Goal: Complete application form

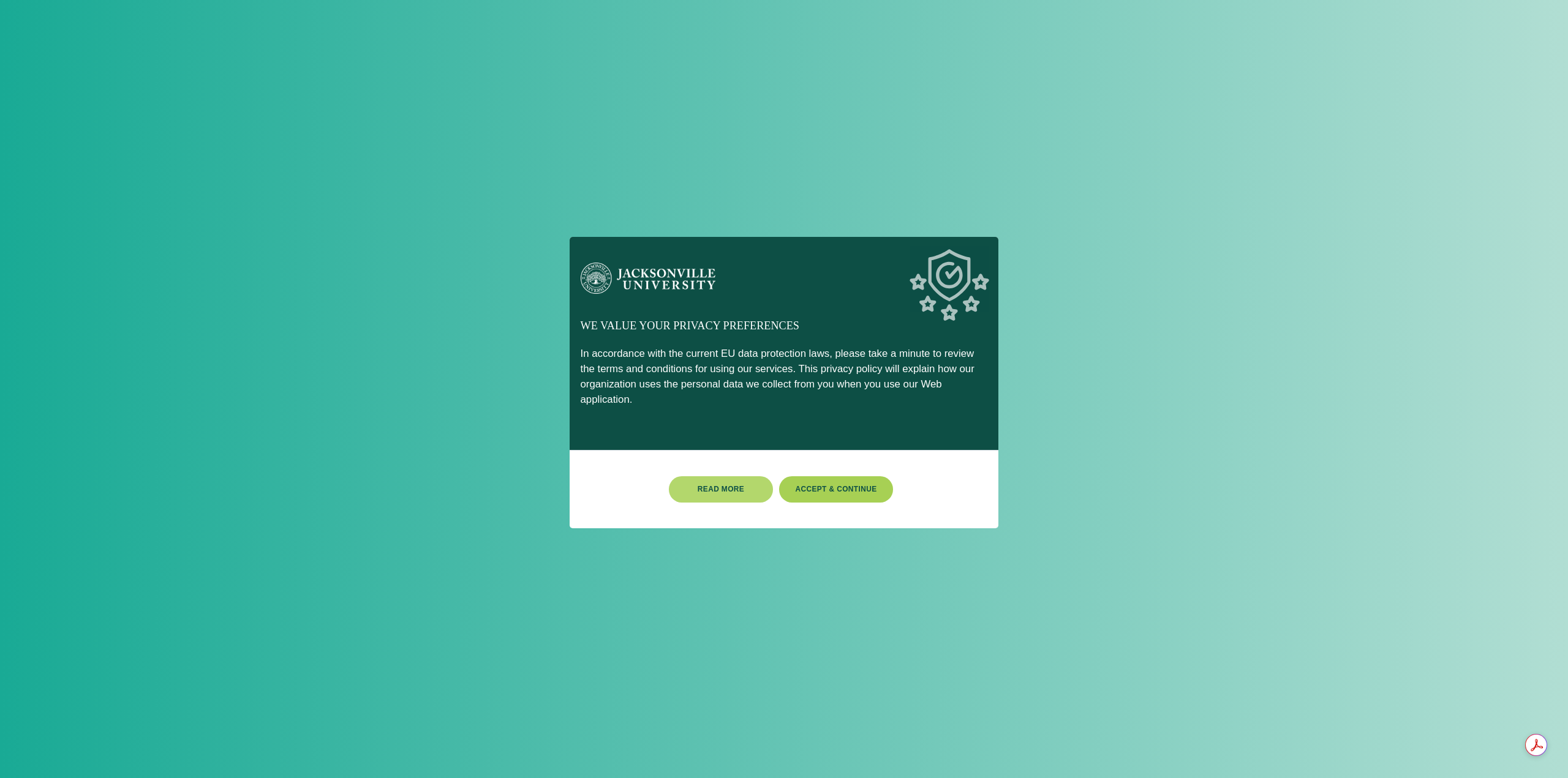
click at [744, 480] on button "Read more" at bounding box center [721, 490] width 104 height 27
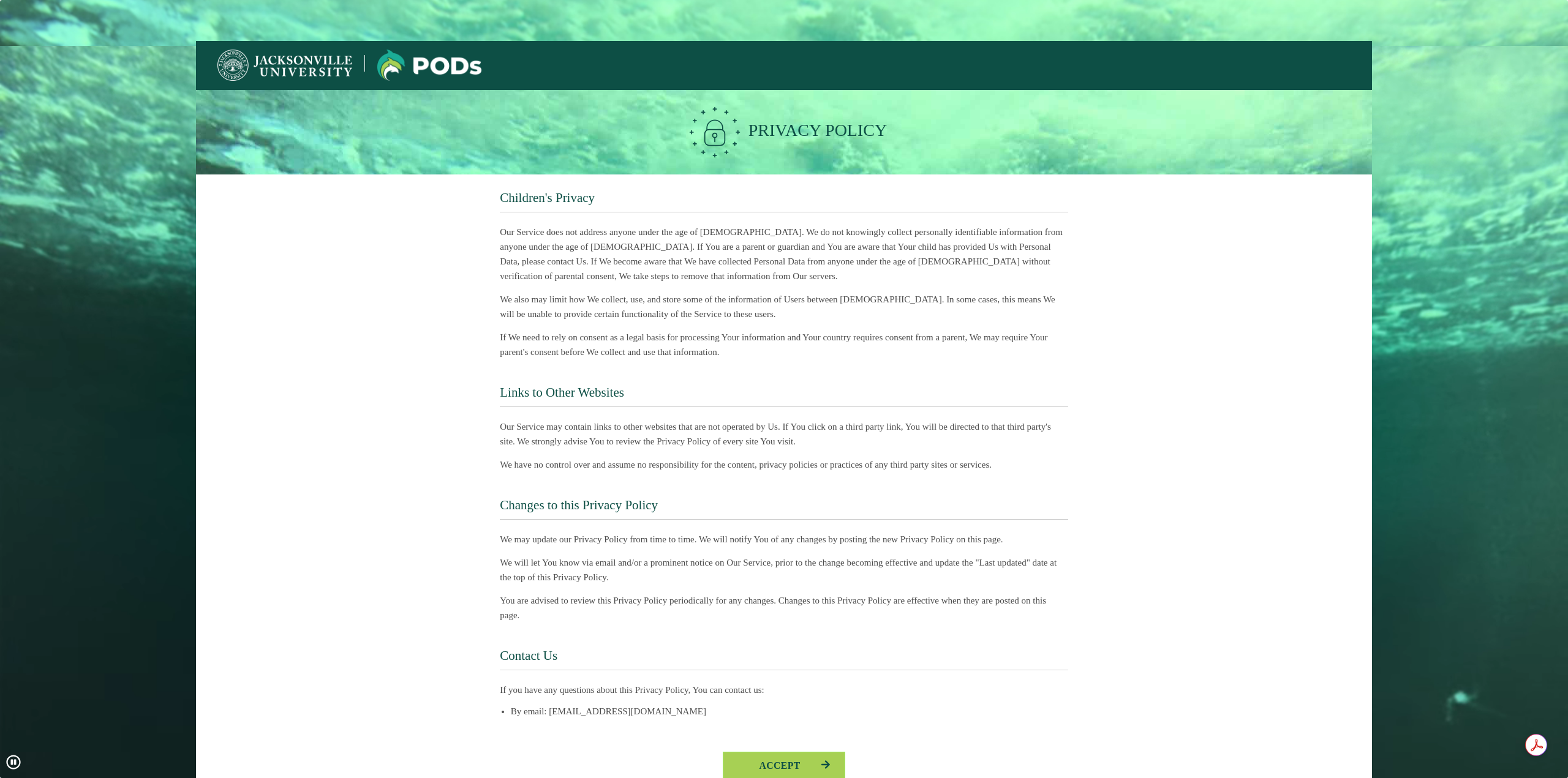
scroll to position [56, 0]
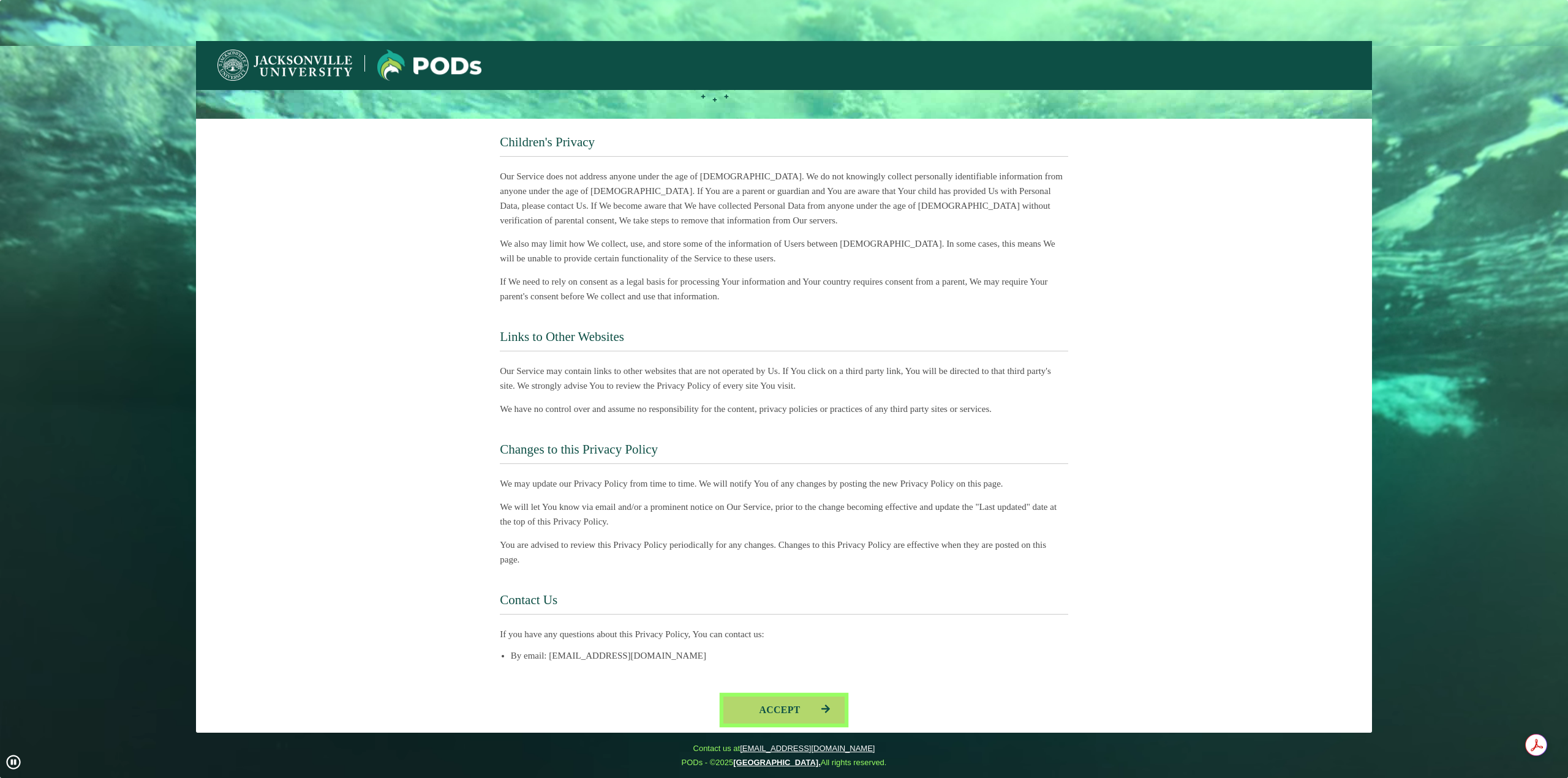
click at [810, 714] on button "Accept" at bounding box center [784, 711] width 123 height 28
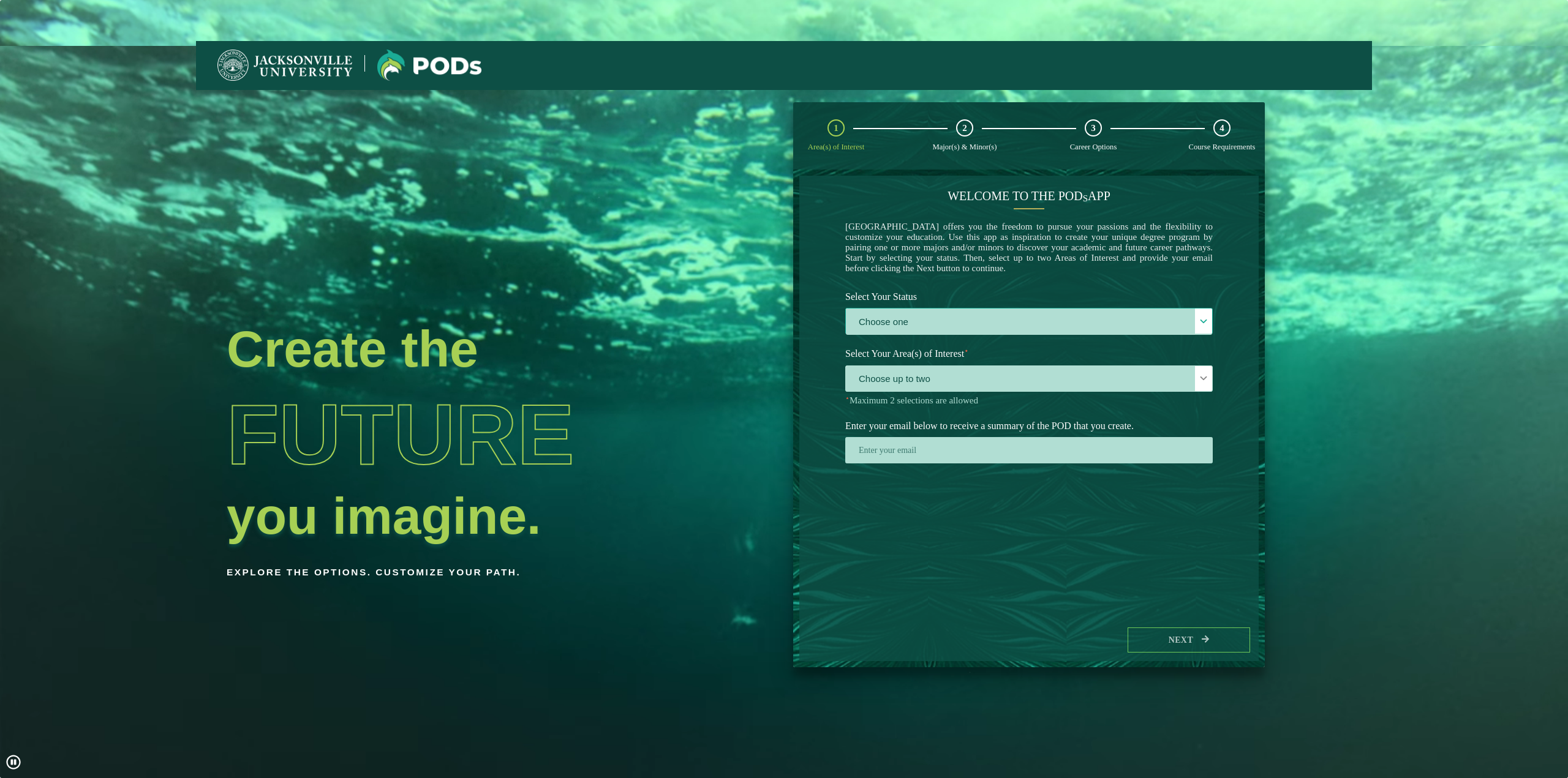
click at [1106, 324] on label "Choose one" at bounding box center [1029, 322] width 367 height 27
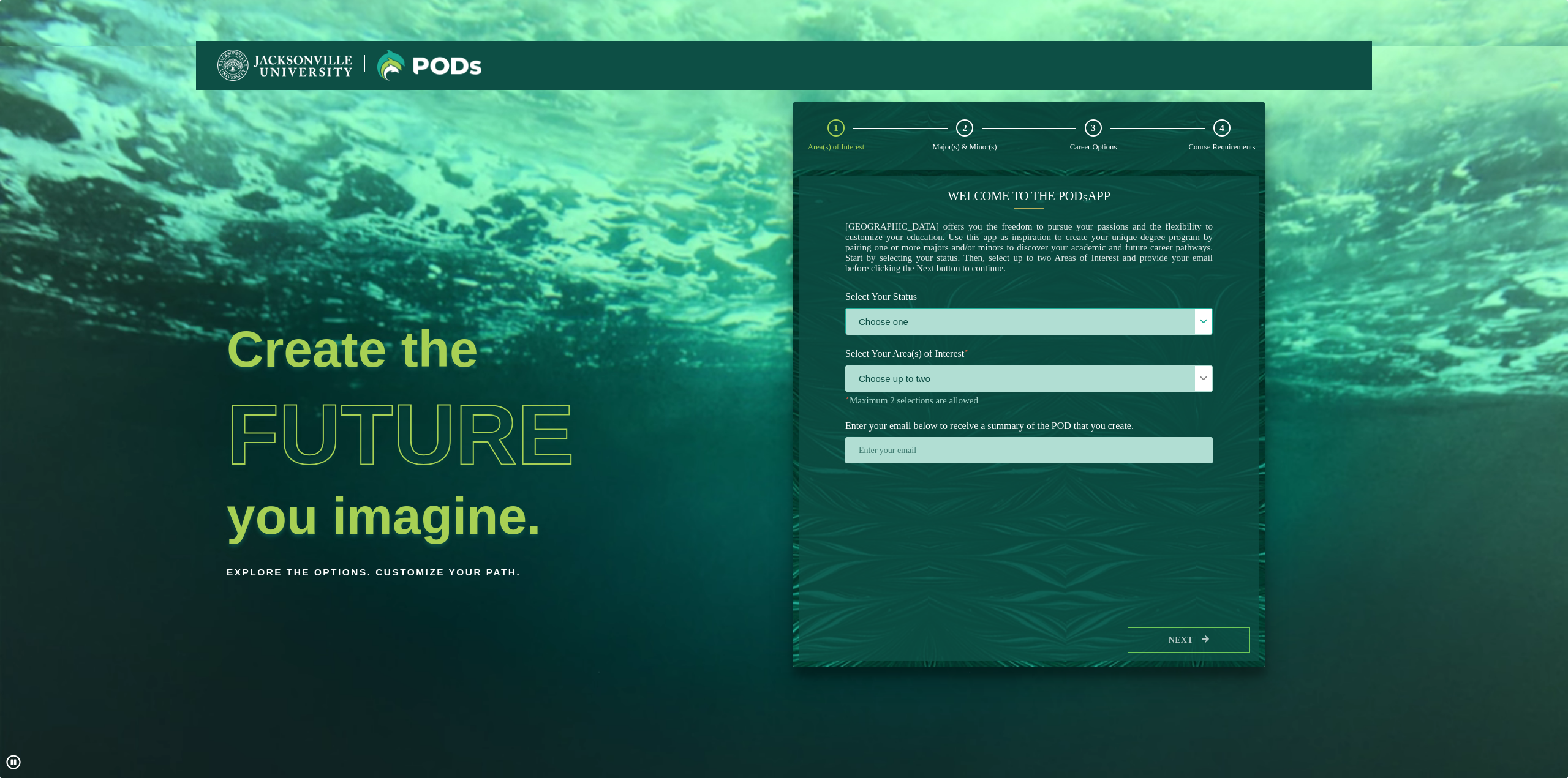
scroll to position [6, 53]
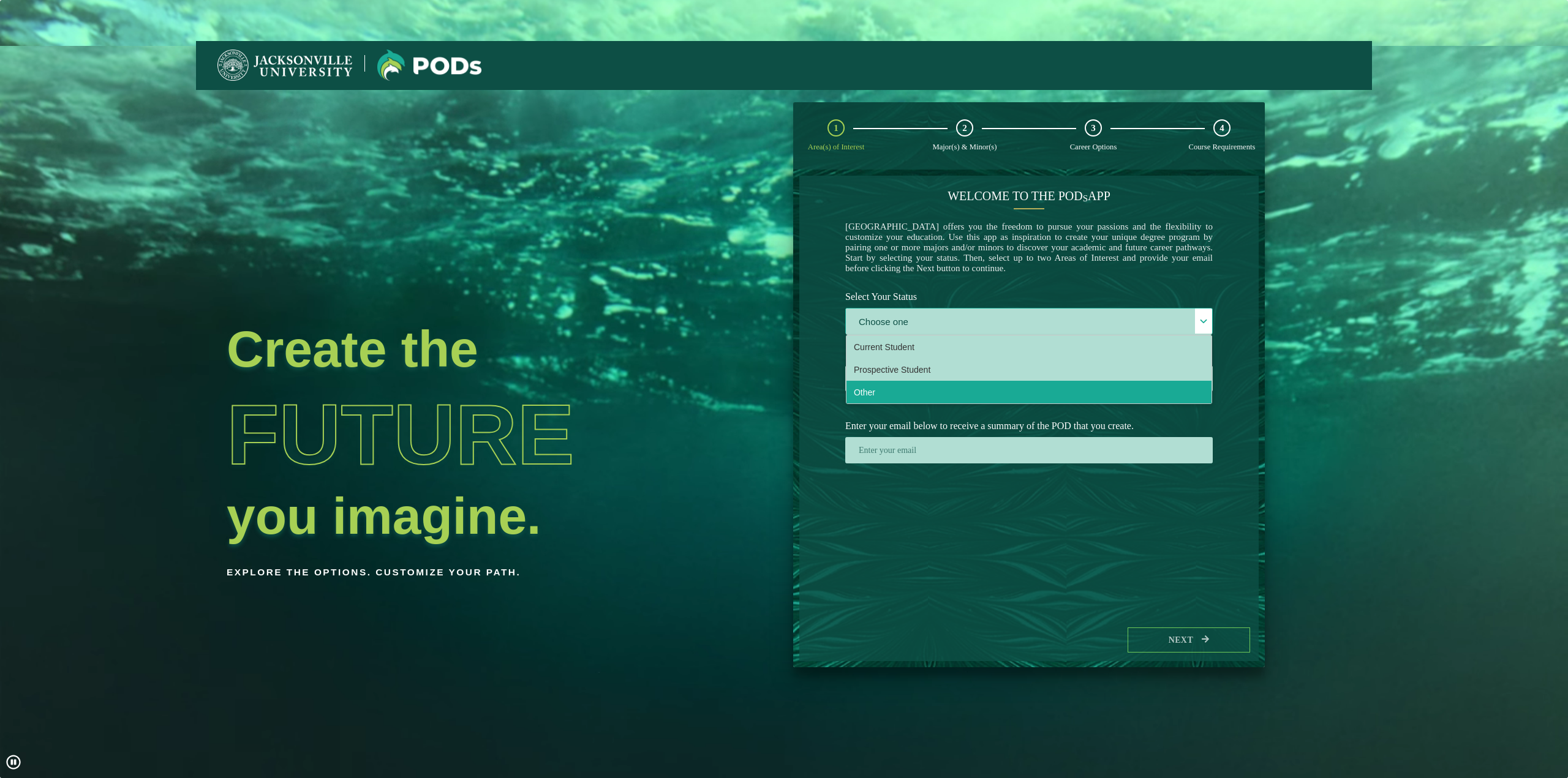
click at [1053, 398] on li "Other" at bounding box center [1029, 392] width 365 height 23
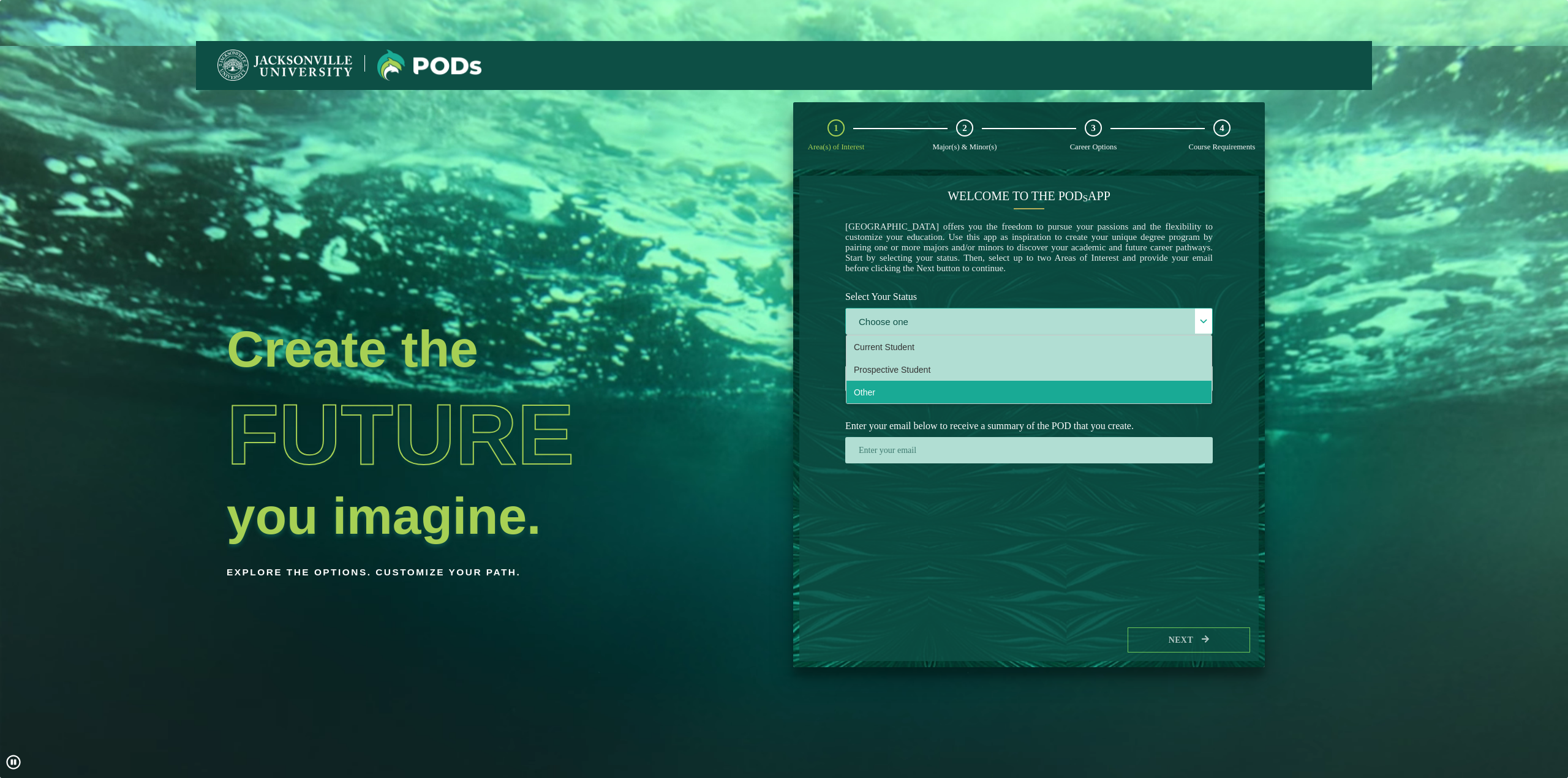
select select "[object Object]"
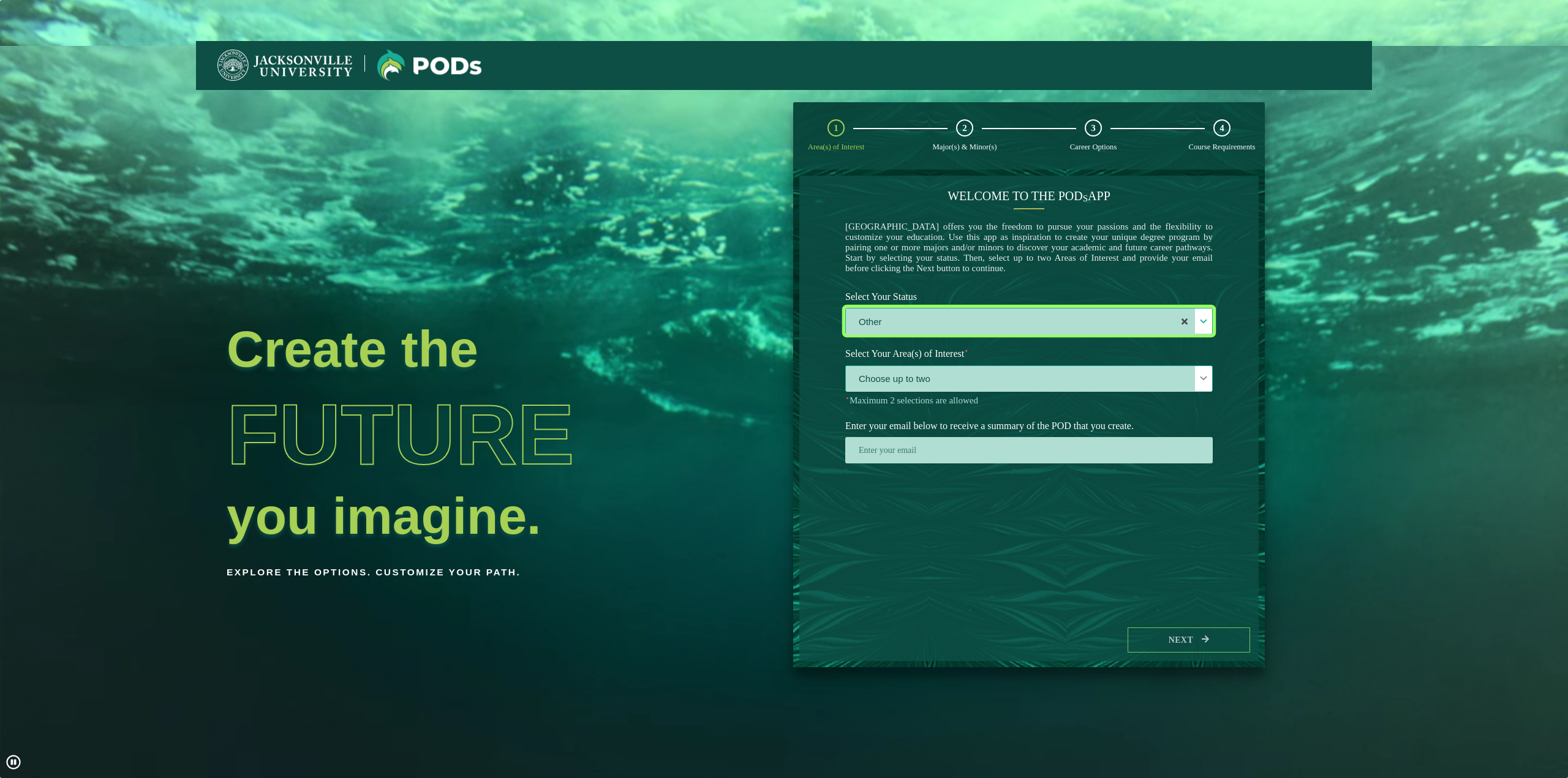
click at [1032, 386] on span "Choose up to two" at bounding box center [1029, 379] width 367 height 27
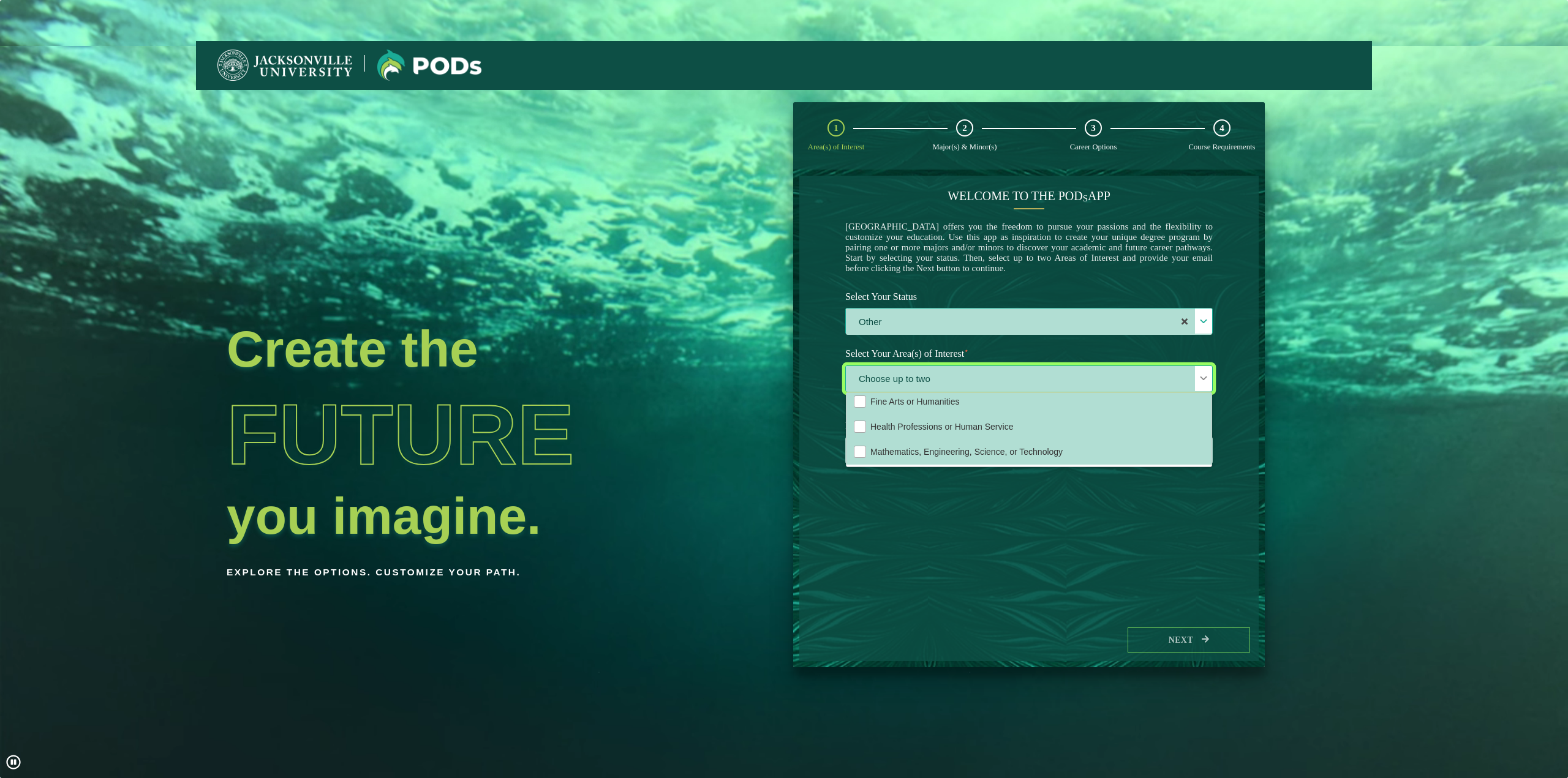
scroll to position [84, 0]
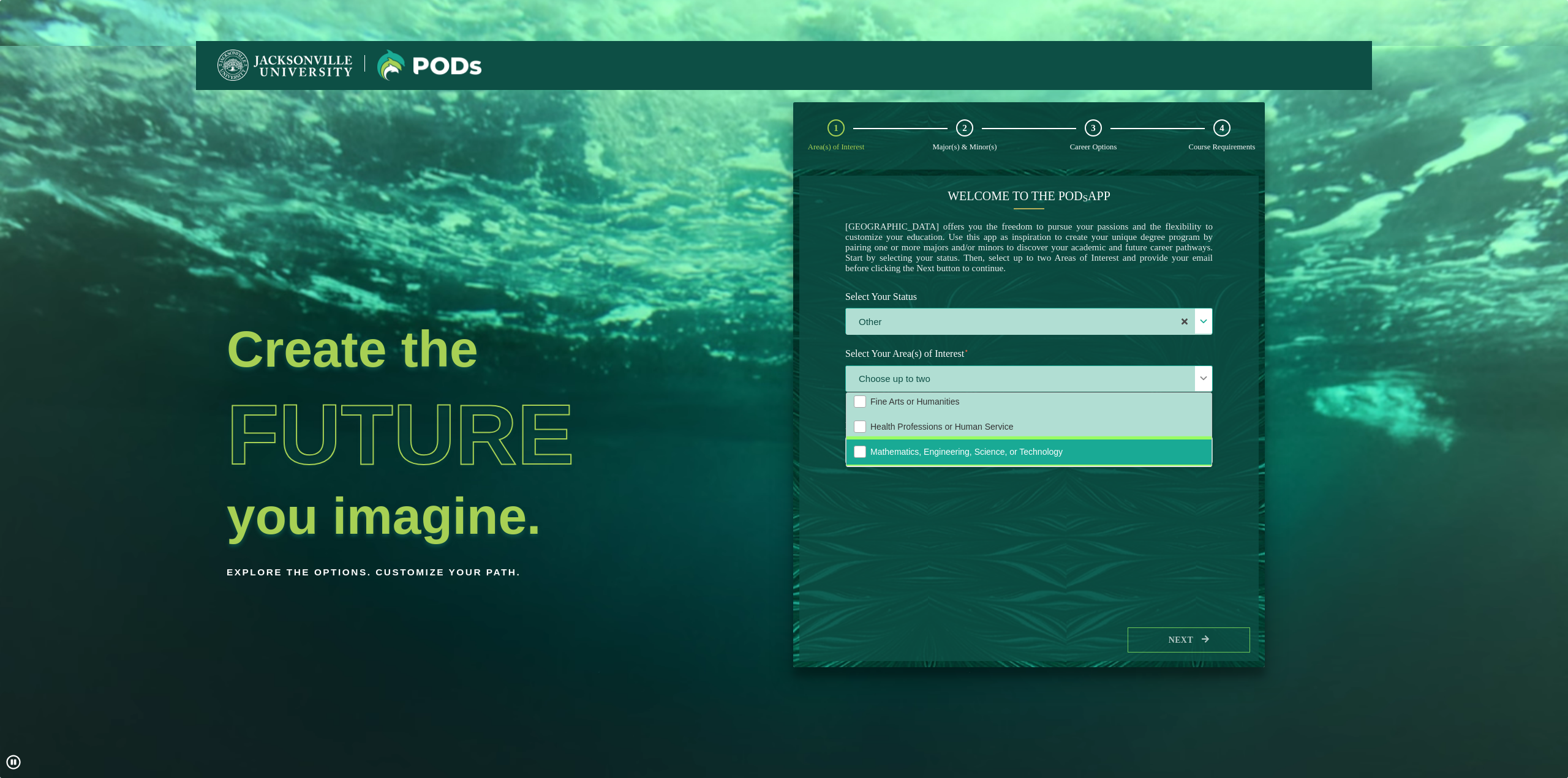
click at [1020, 457] on span "Mathematics, Engineering, Science, or Technology" at bounding box center [967, 452] width 193 height 10
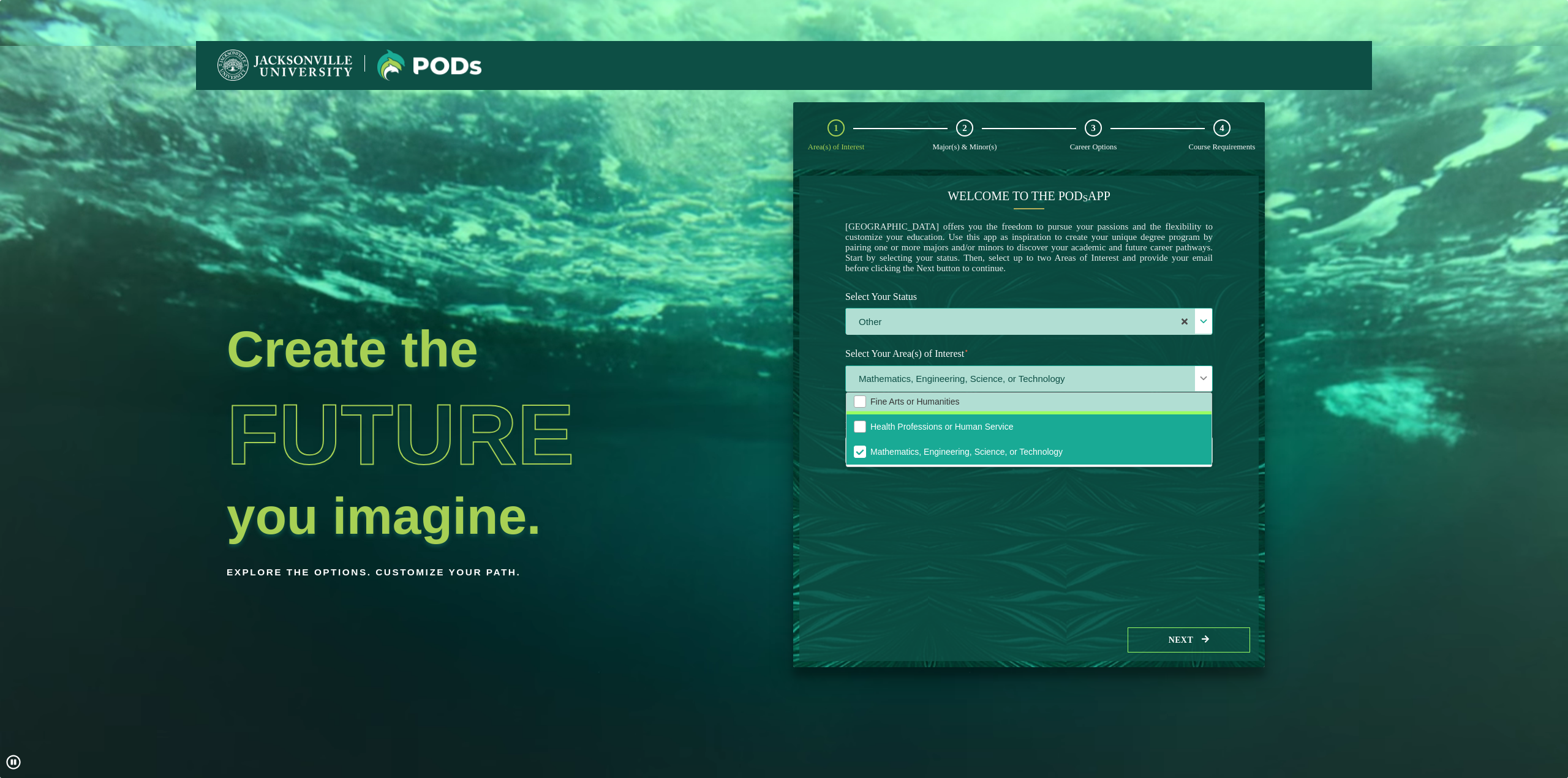
click at [970, 431] on span "Health Professions or Human Service" at bounding box center [942, 427] width 142 height 10
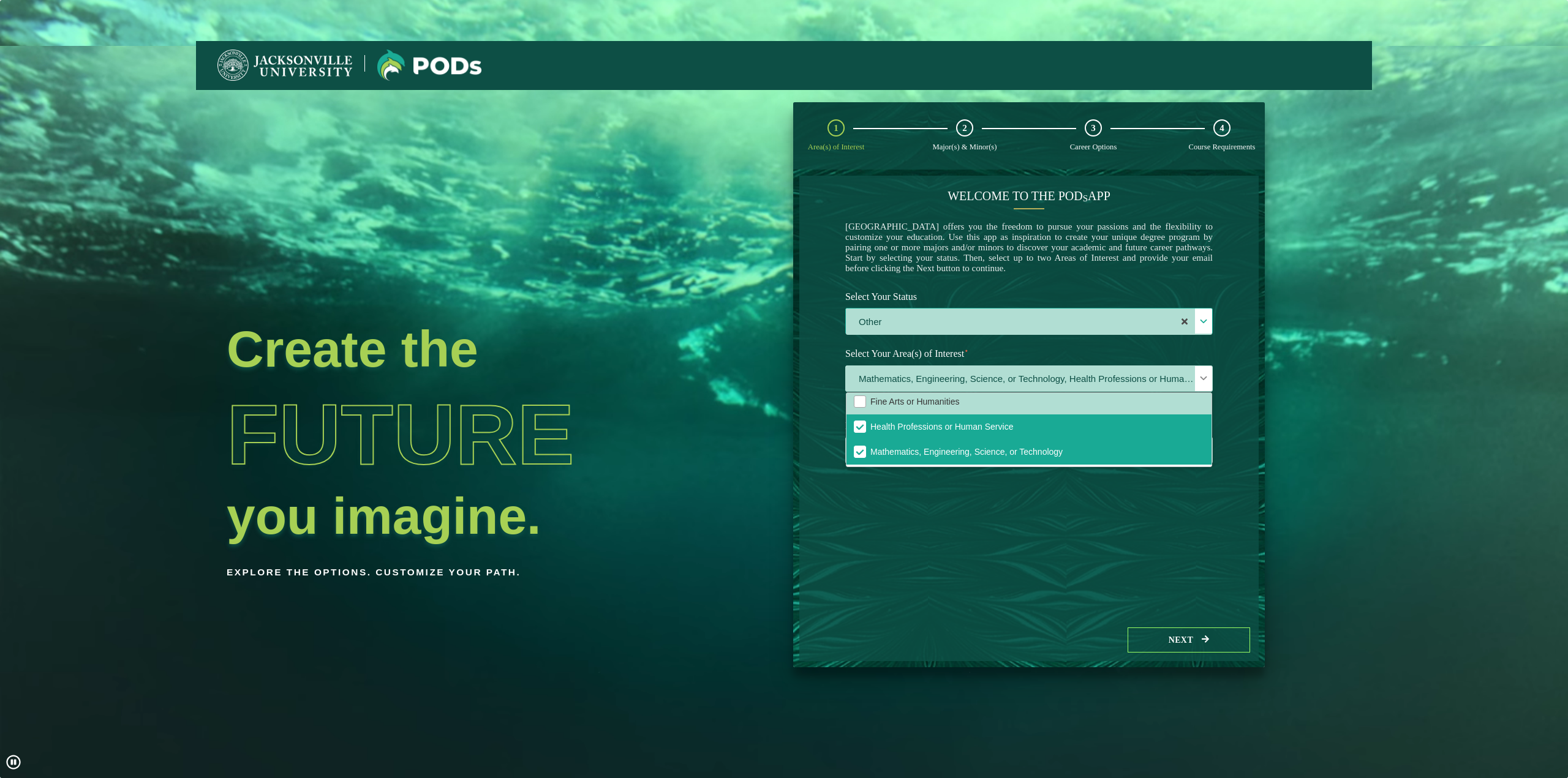
click at [1229, 438] on div "Welcome to the POD s app [GEOGRAPHIC_DATA] offers you the freedom to pursue you…" at bounding box center [1029, 397] width 460 height 443
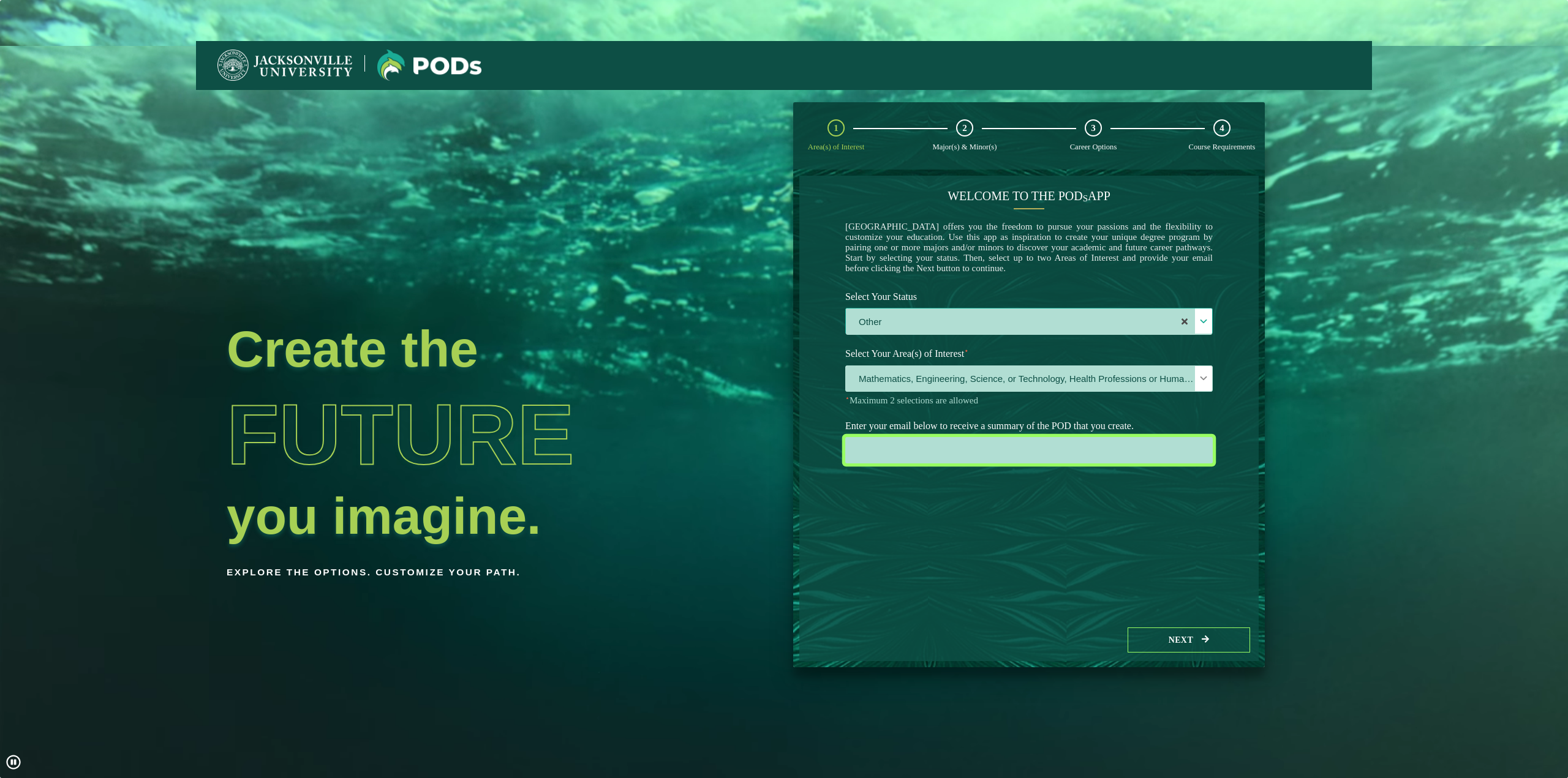
click at [973, 450] on input "email" at bounding box center [1029, 450] width 367 height 27
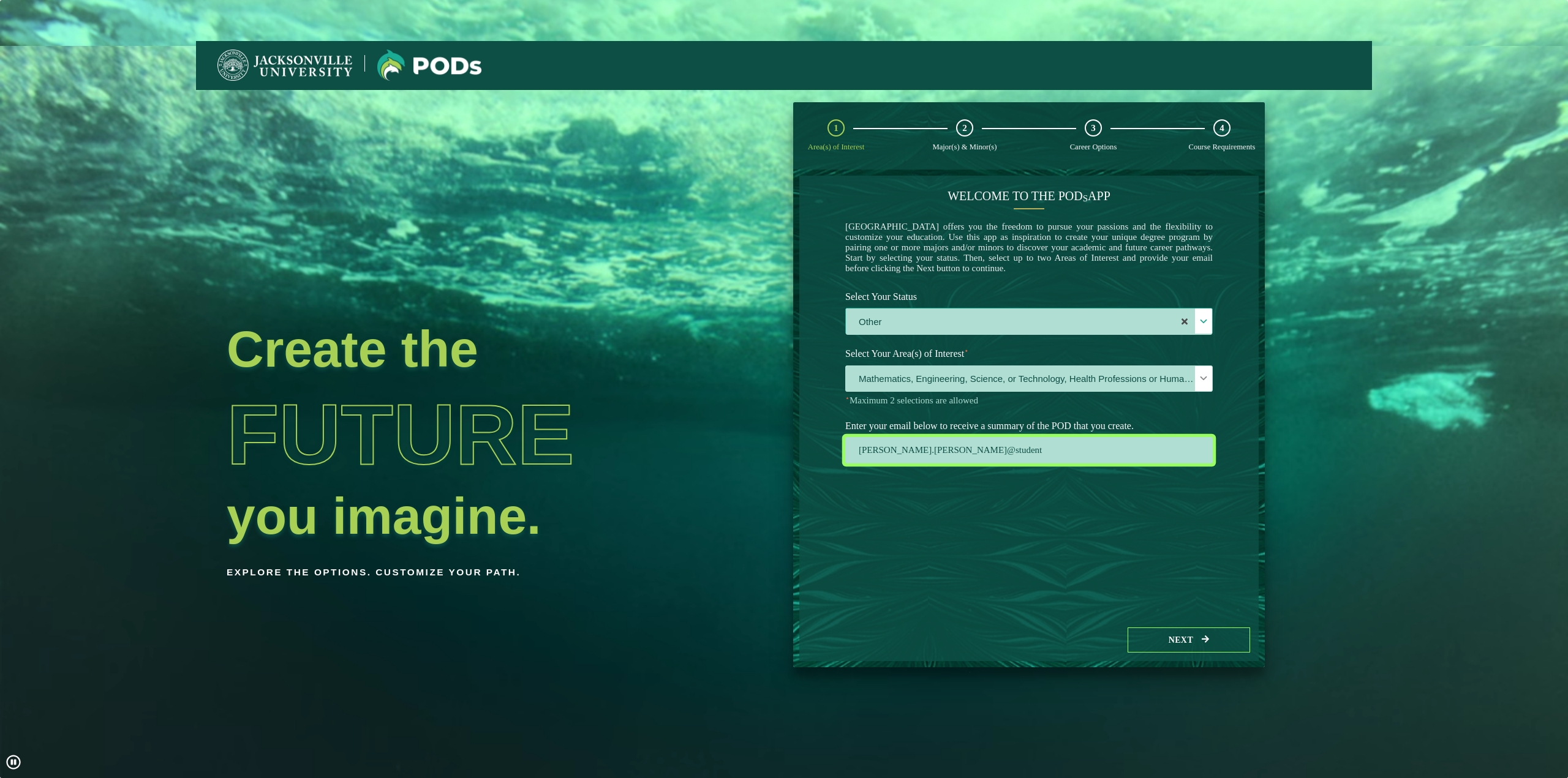
type input "[PERSON_NAME][EMAIL_ADDRESS][PERSON_NAME][DOMAIN_NAME]"
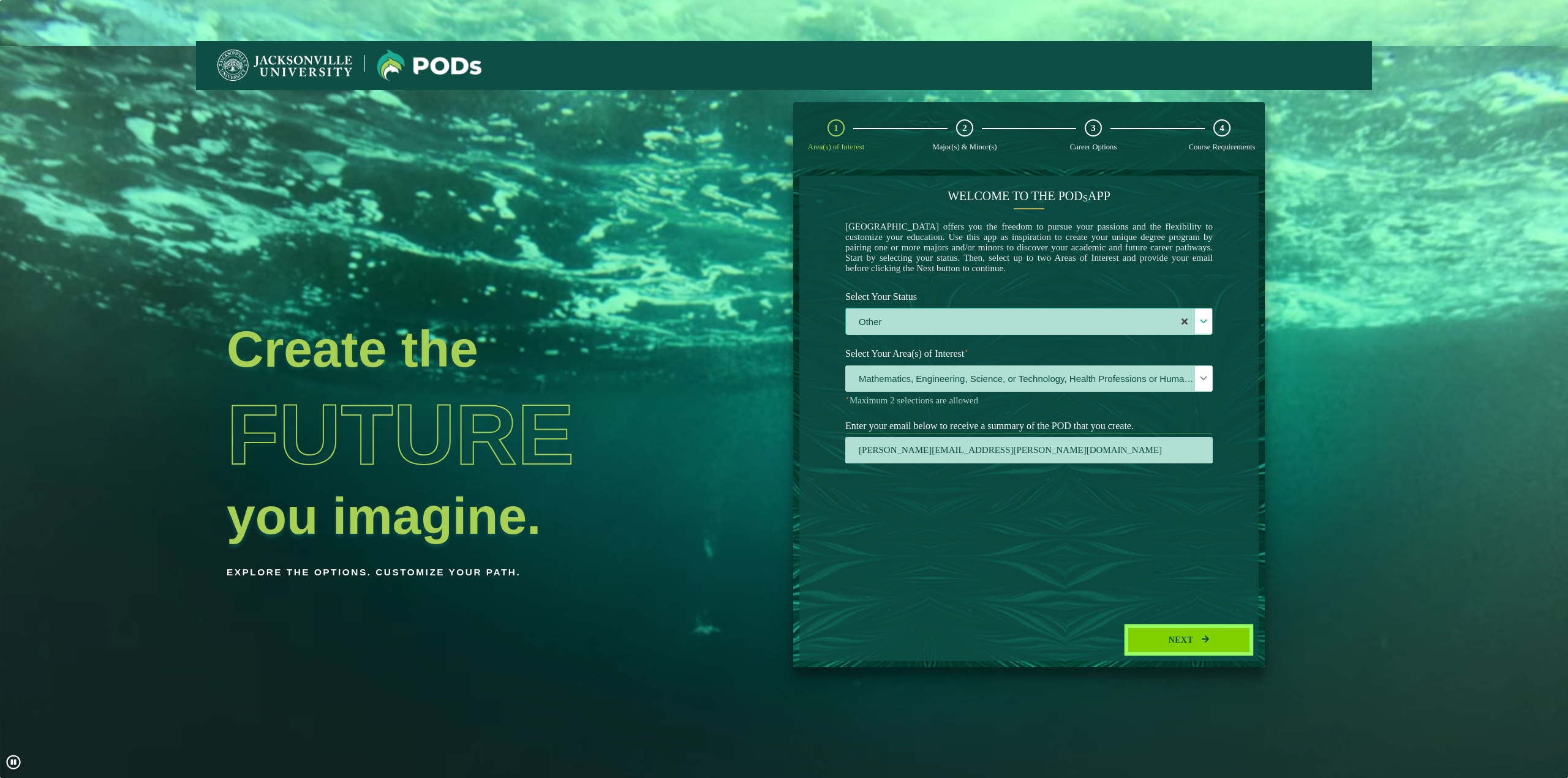
click at [1177, 636] on button "Next" at bounding box center [1189, 640] width 123 height 25
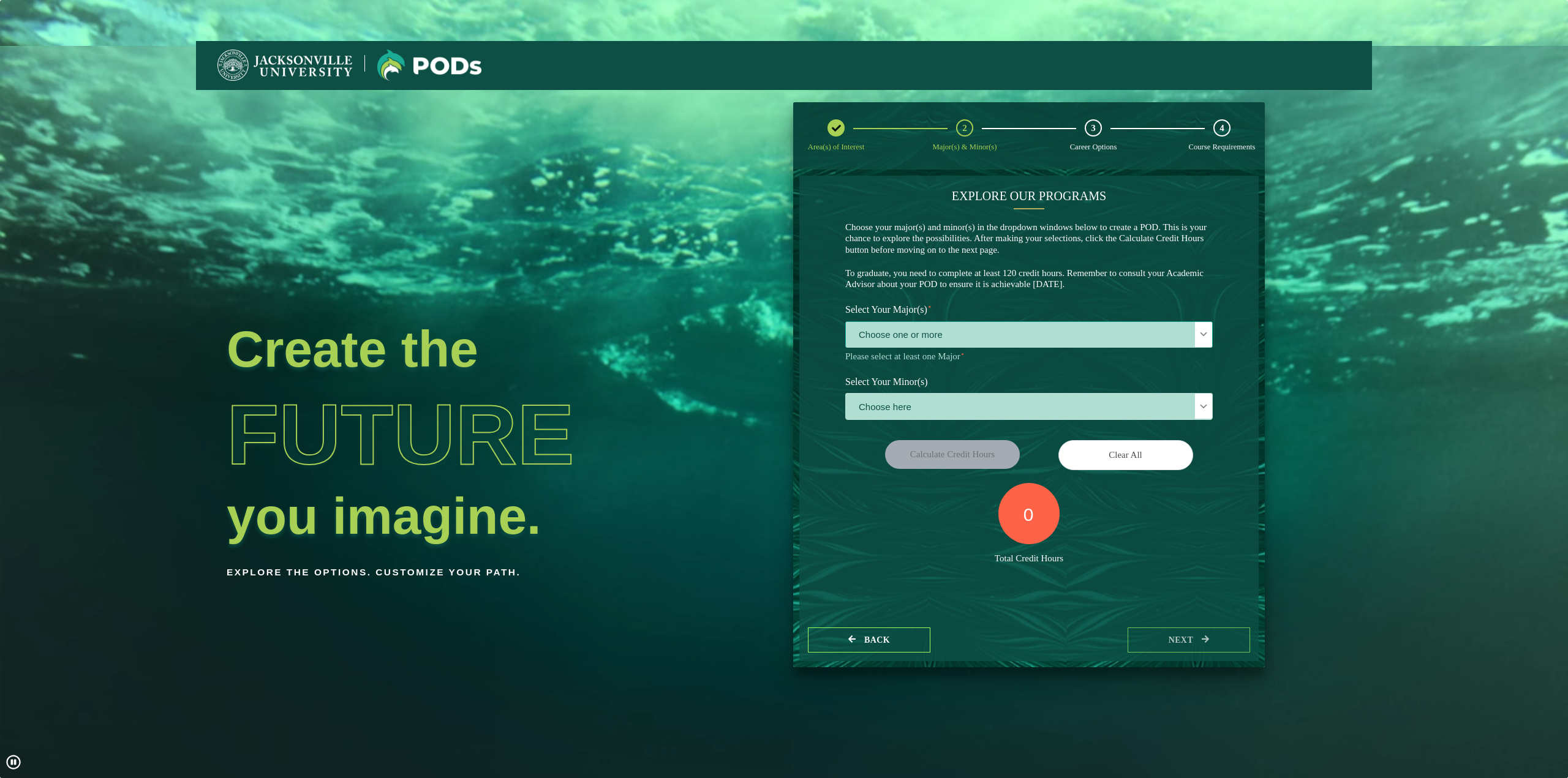
click at [1117, 339] on span "Choose one or more" at bounding box center [1029, 335] width 367 height 27
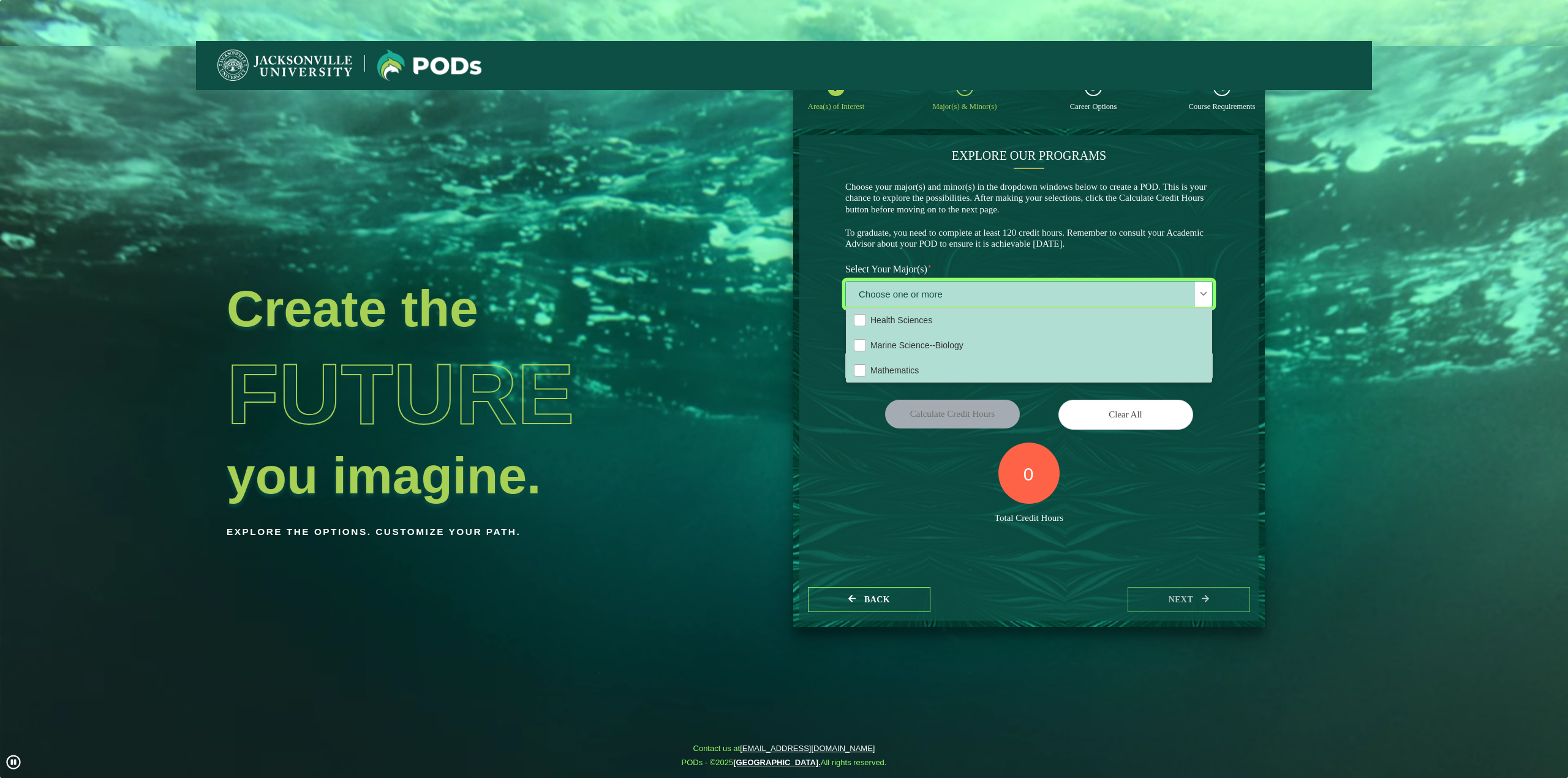
scroll to position [306, 0]
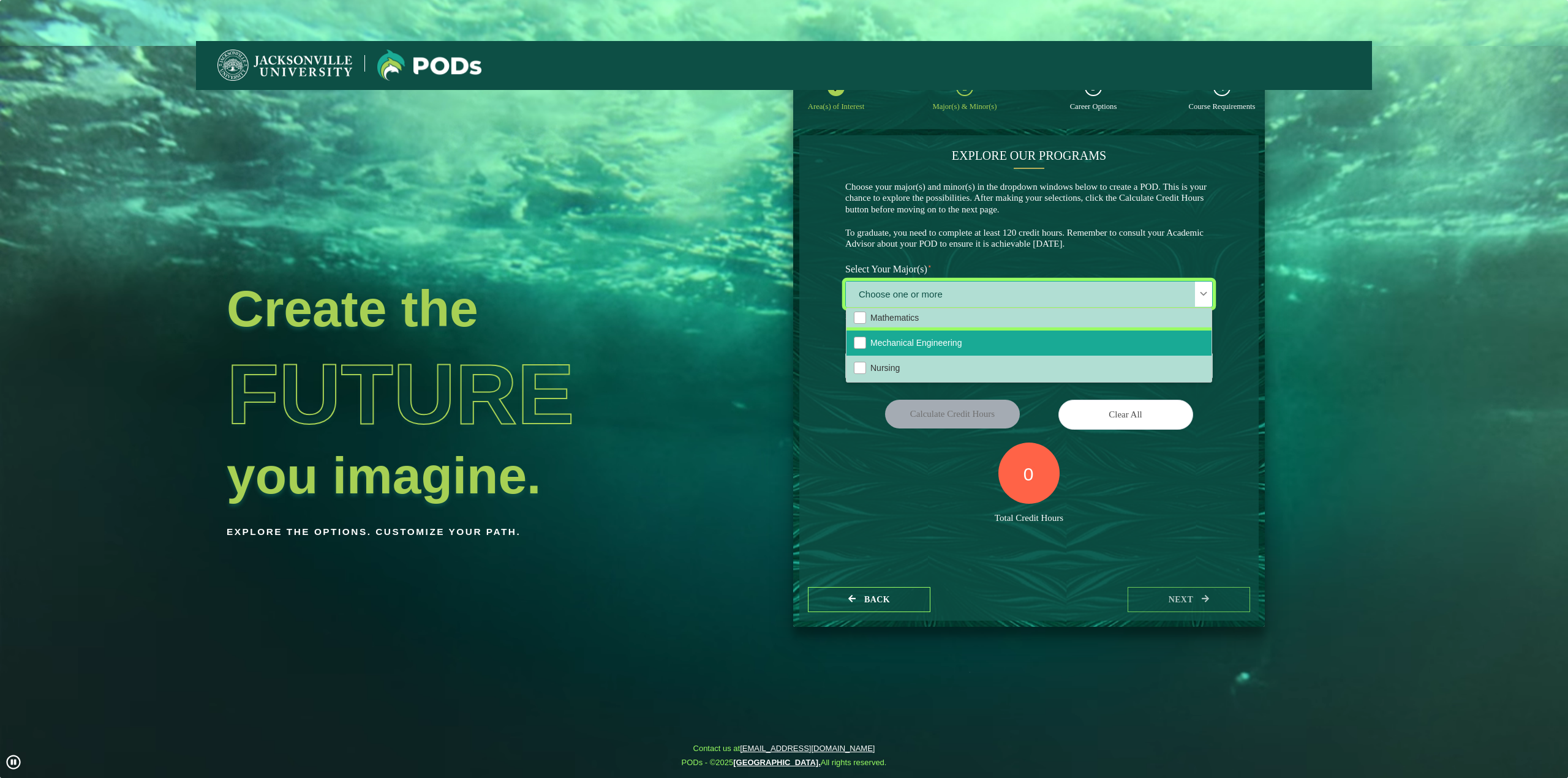
click at [1055, 351] on li "Mechanical Engineering" at bounding box center [1029, 343] width 365 height 25
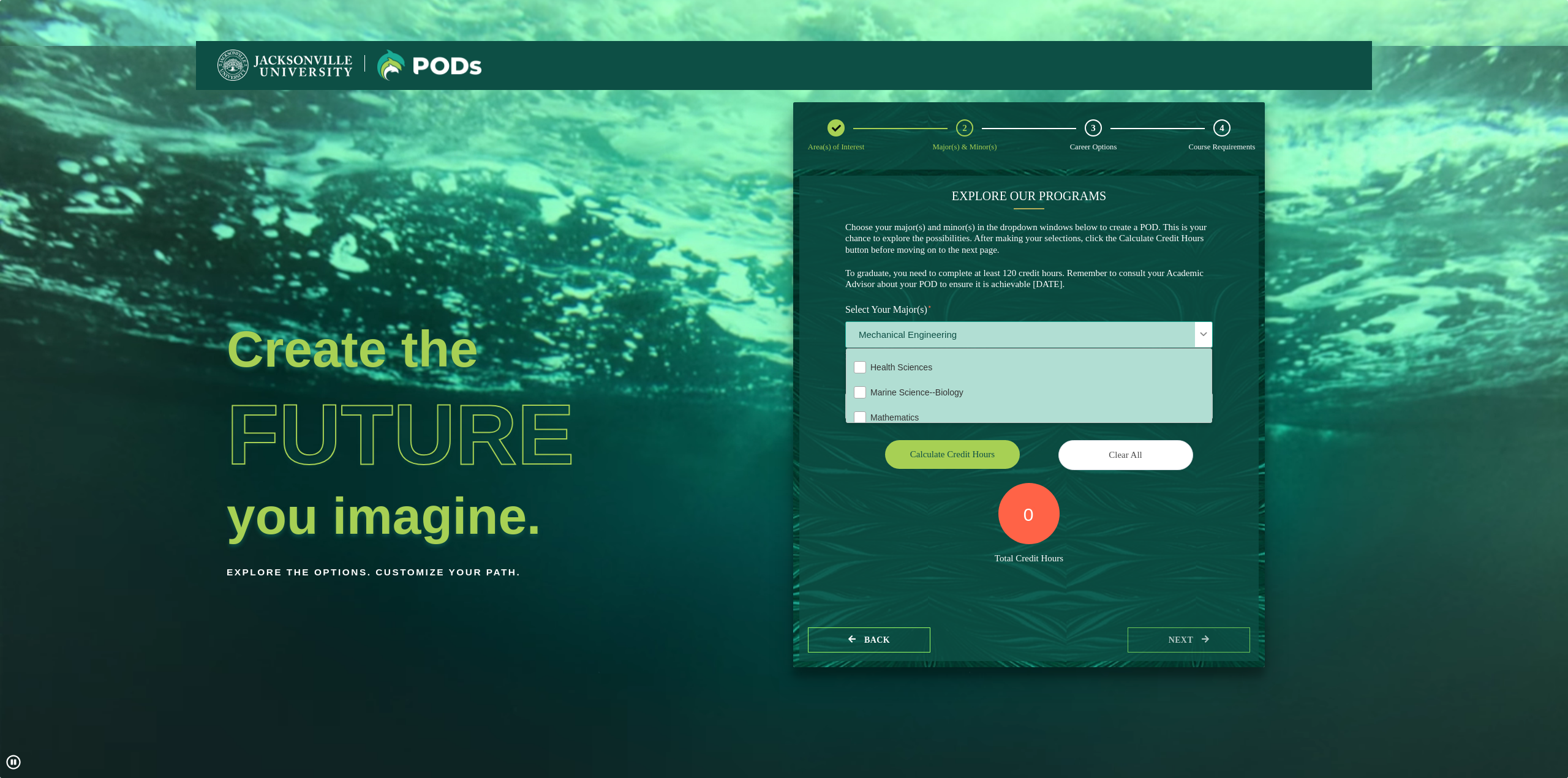
scroll to position [245, 0]
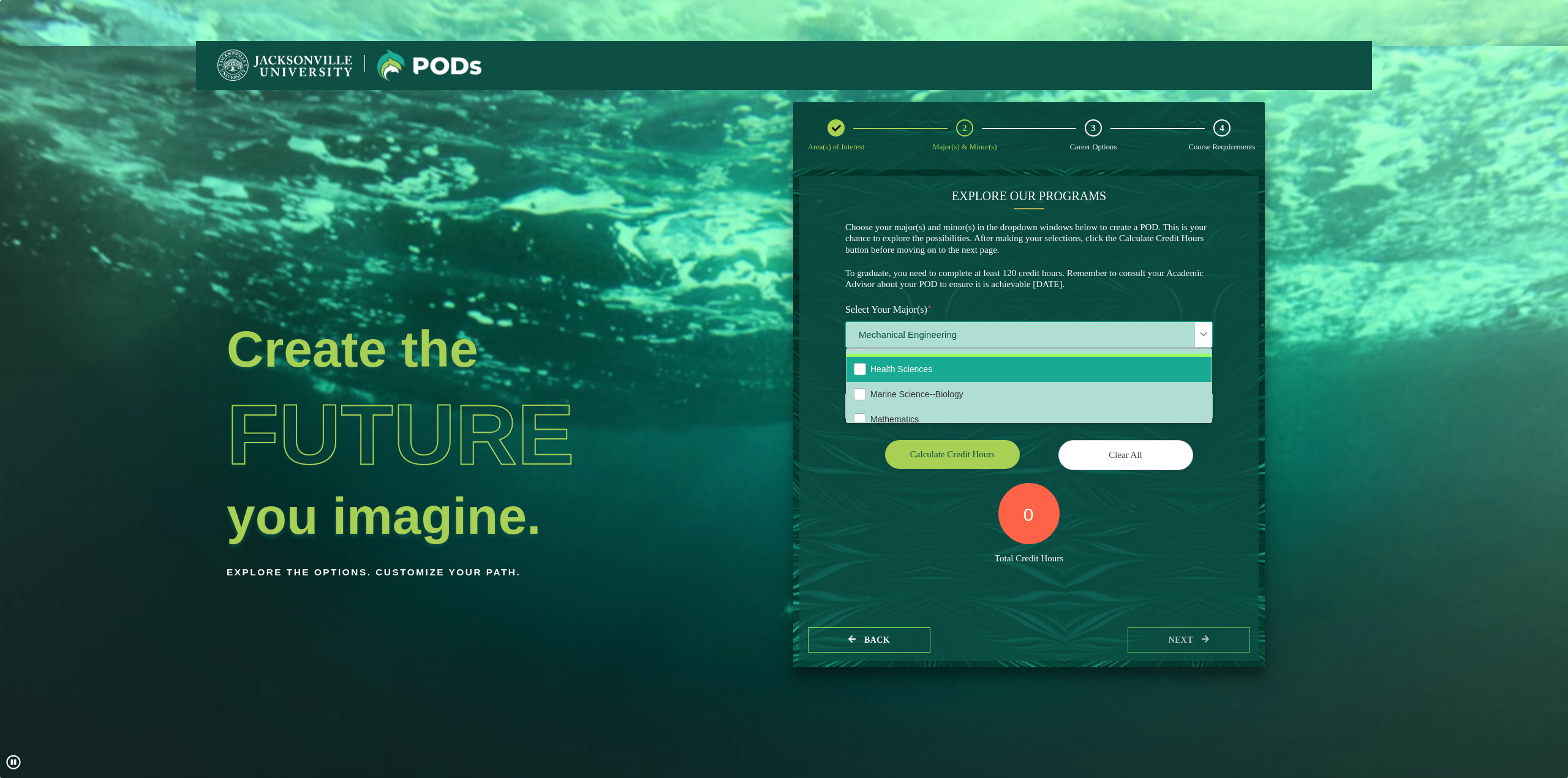
click at [931, 381] on li "Health Sciences" at bounding box center [1029, 370] width 365 height 25
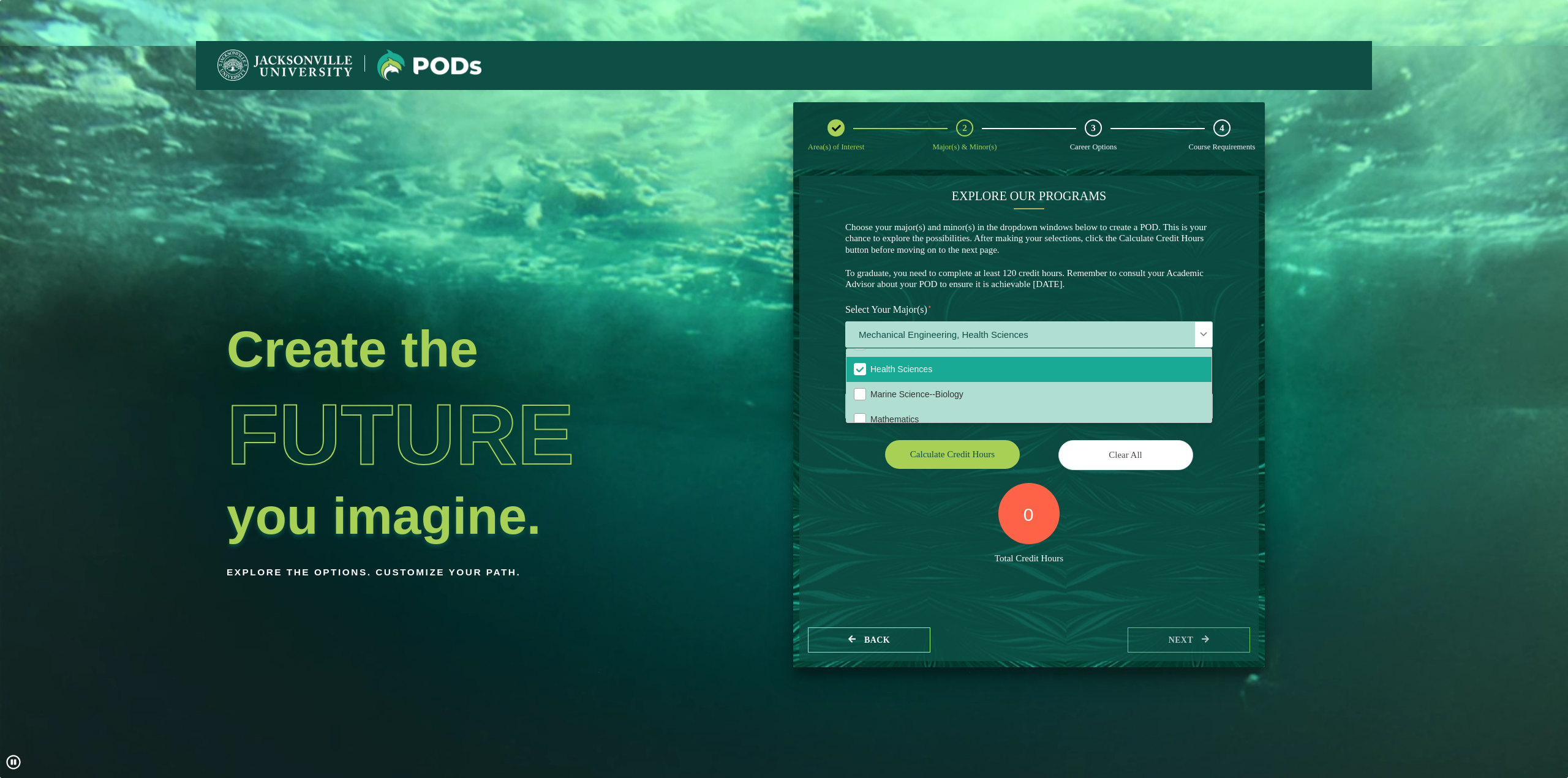
click at [1030, 440] on div "Clear All" at bounding box center [1126, 457] width 193 height 34
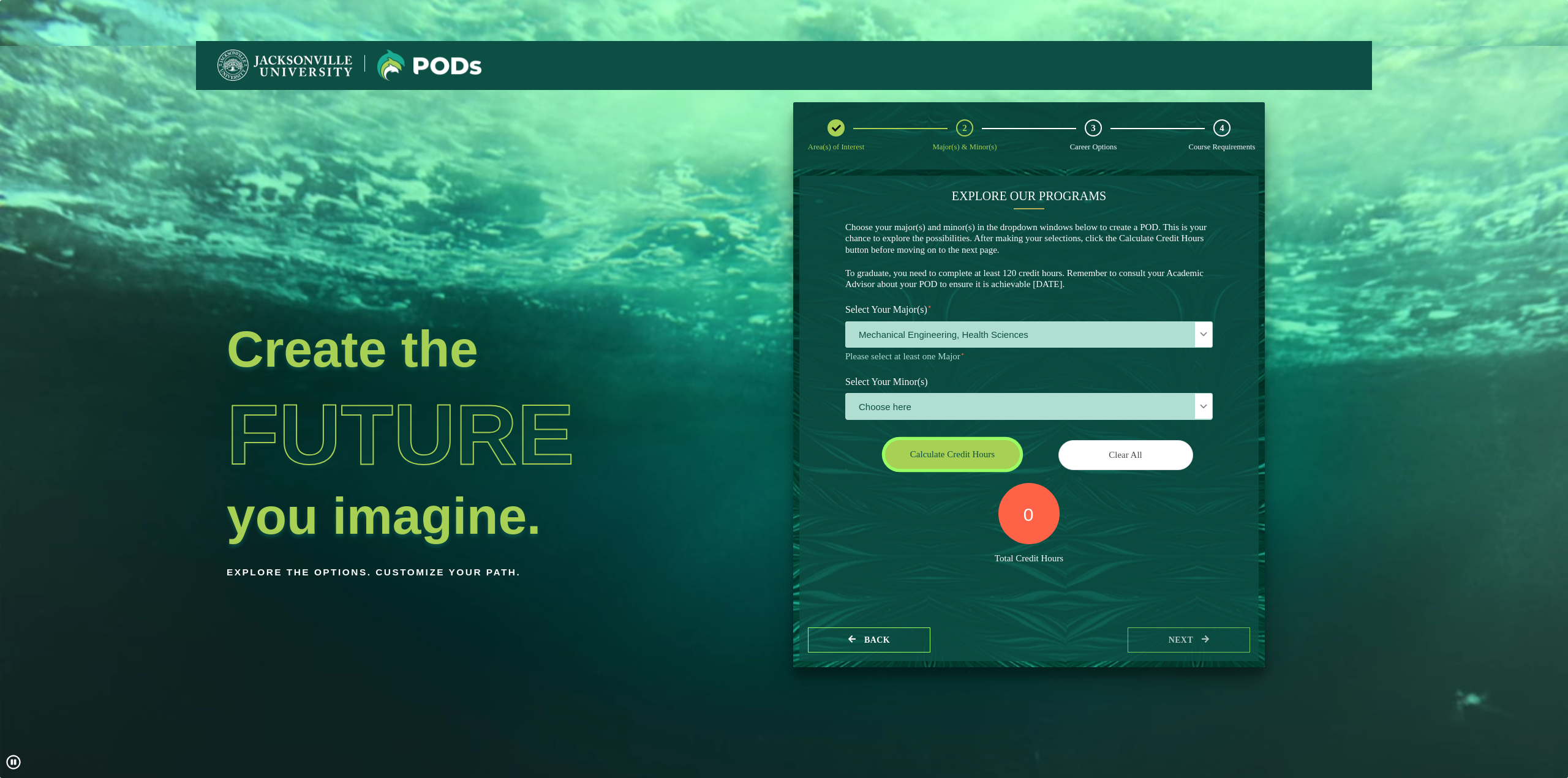
click at [982, 451] on button "Calculate credit hours" at bounding box center [952, 454] width 135 height 28
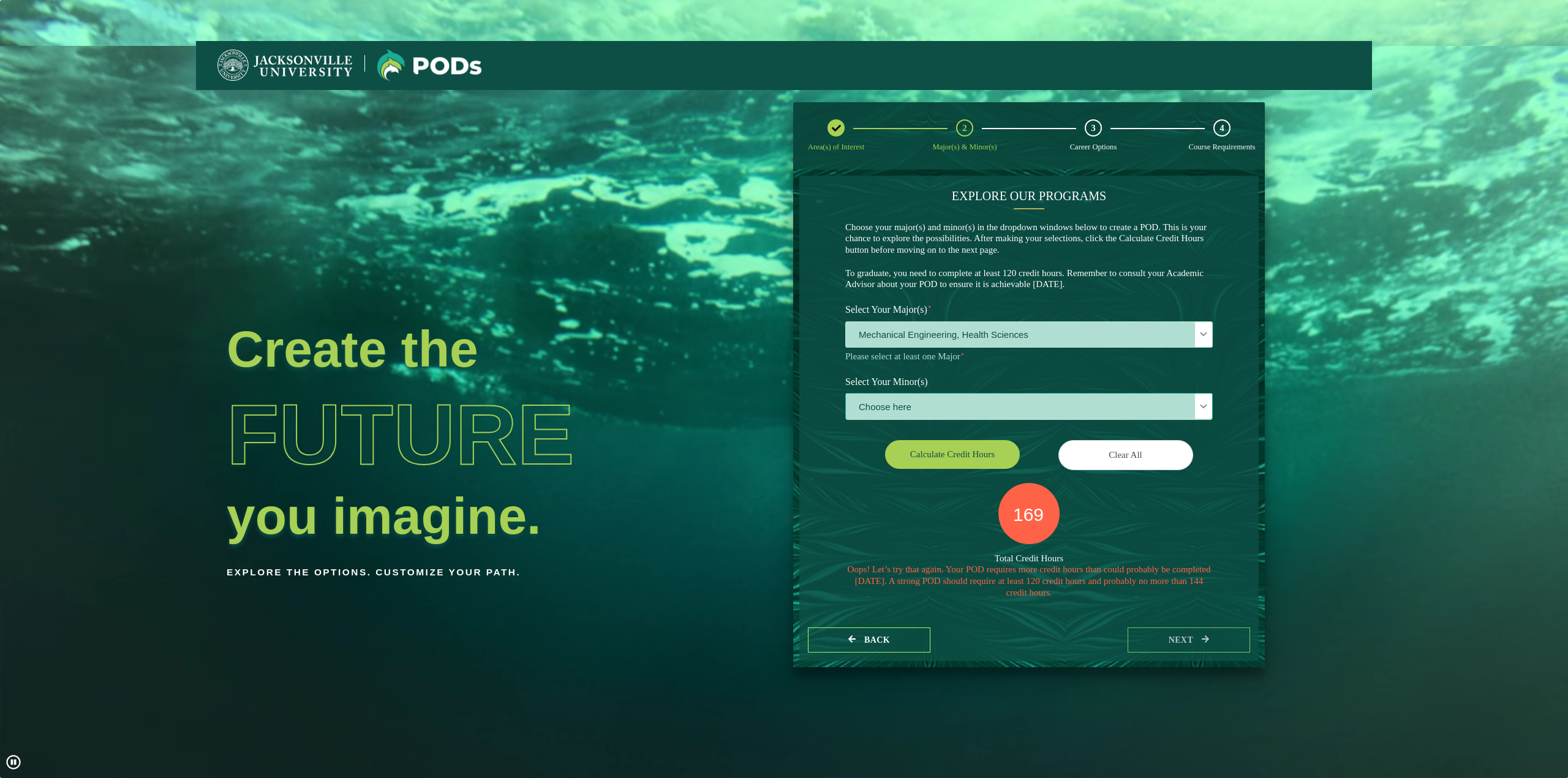
click at [1027, 407] on span "Choose here" at bounding box center [1029, 407] width 367 height 27
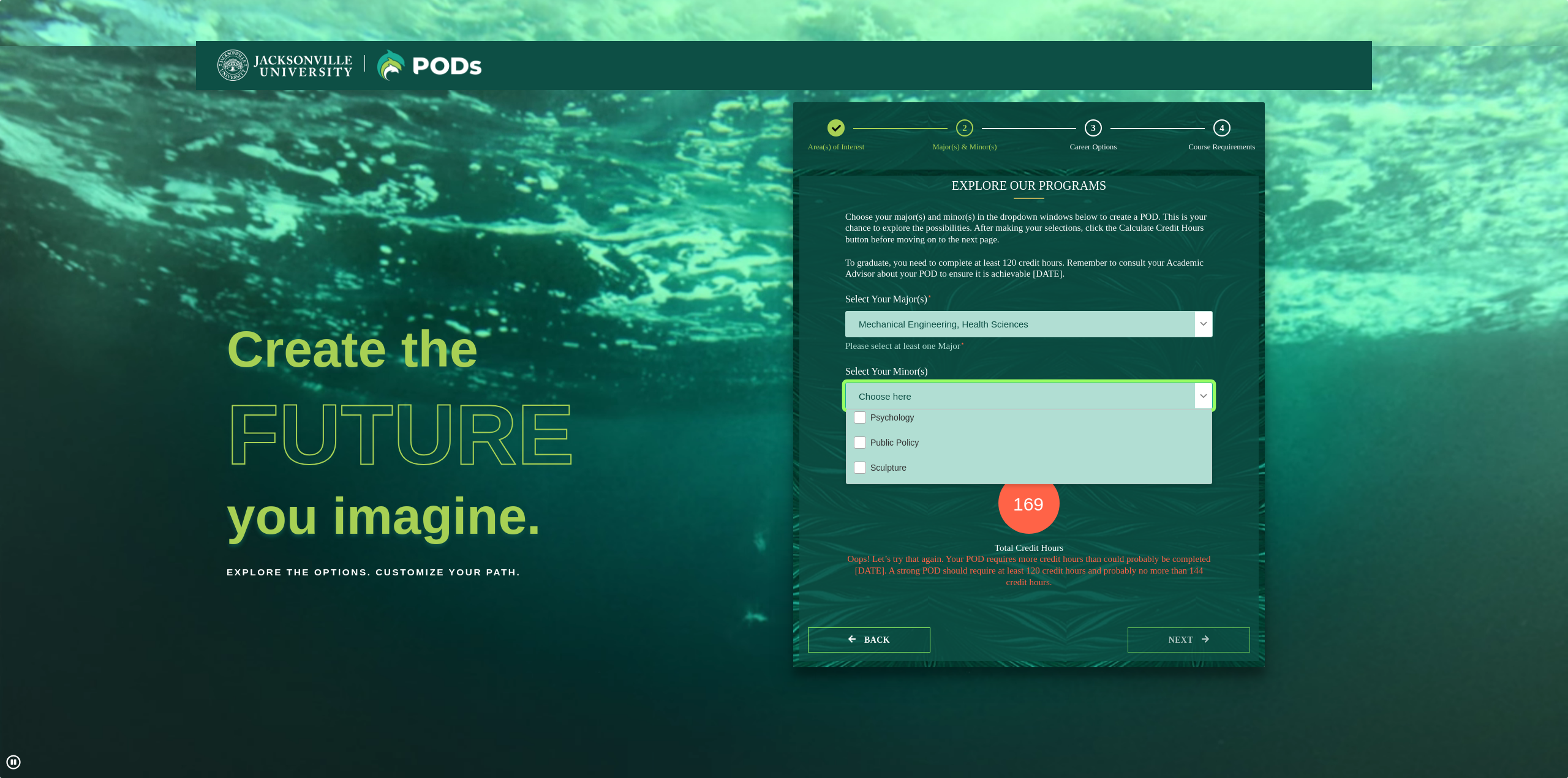
scroll to position [1089, 0]
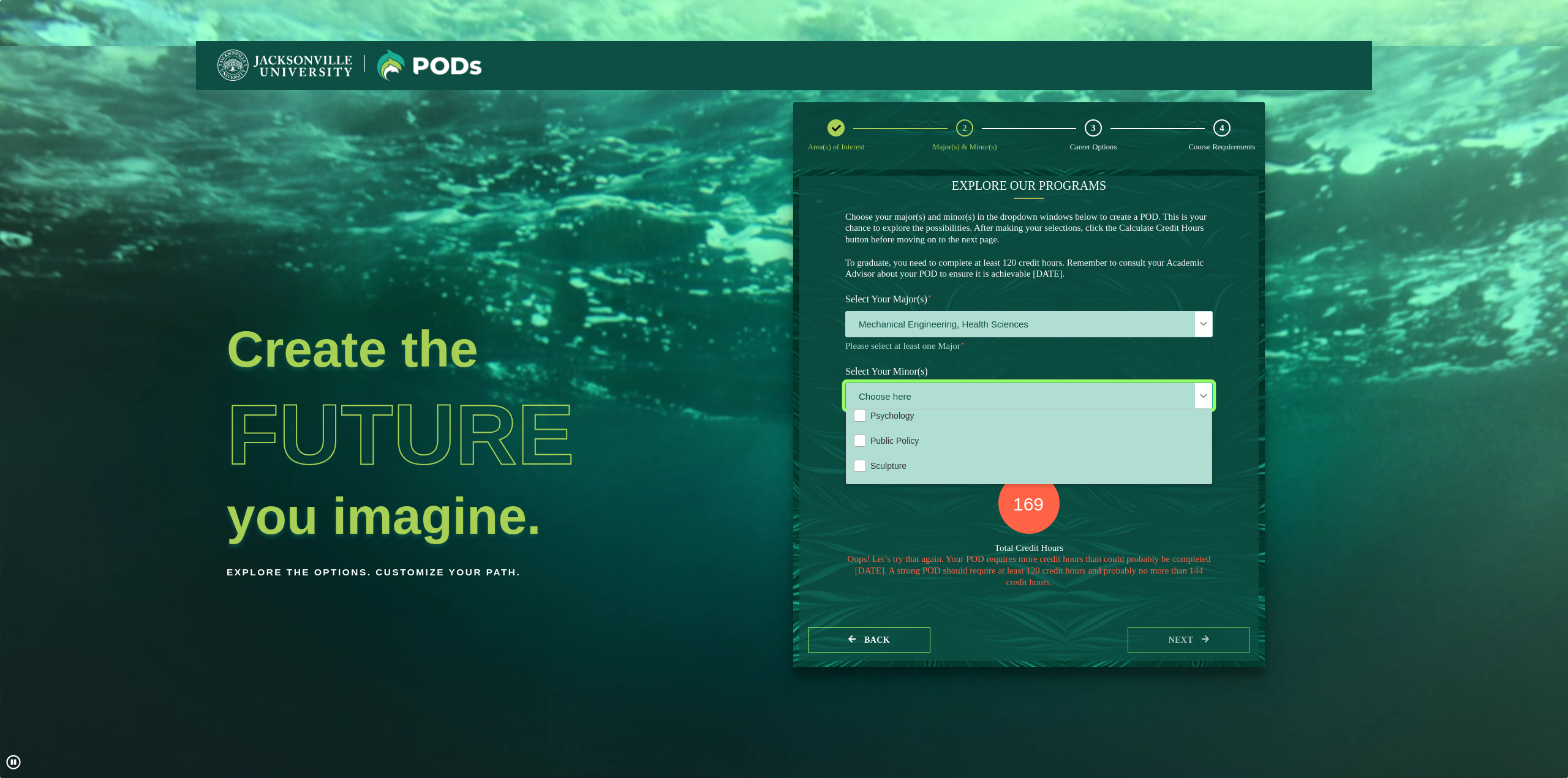
click at [936, 403] on li "Population Health" at bounding box center [1029, 390] width 365 height 25
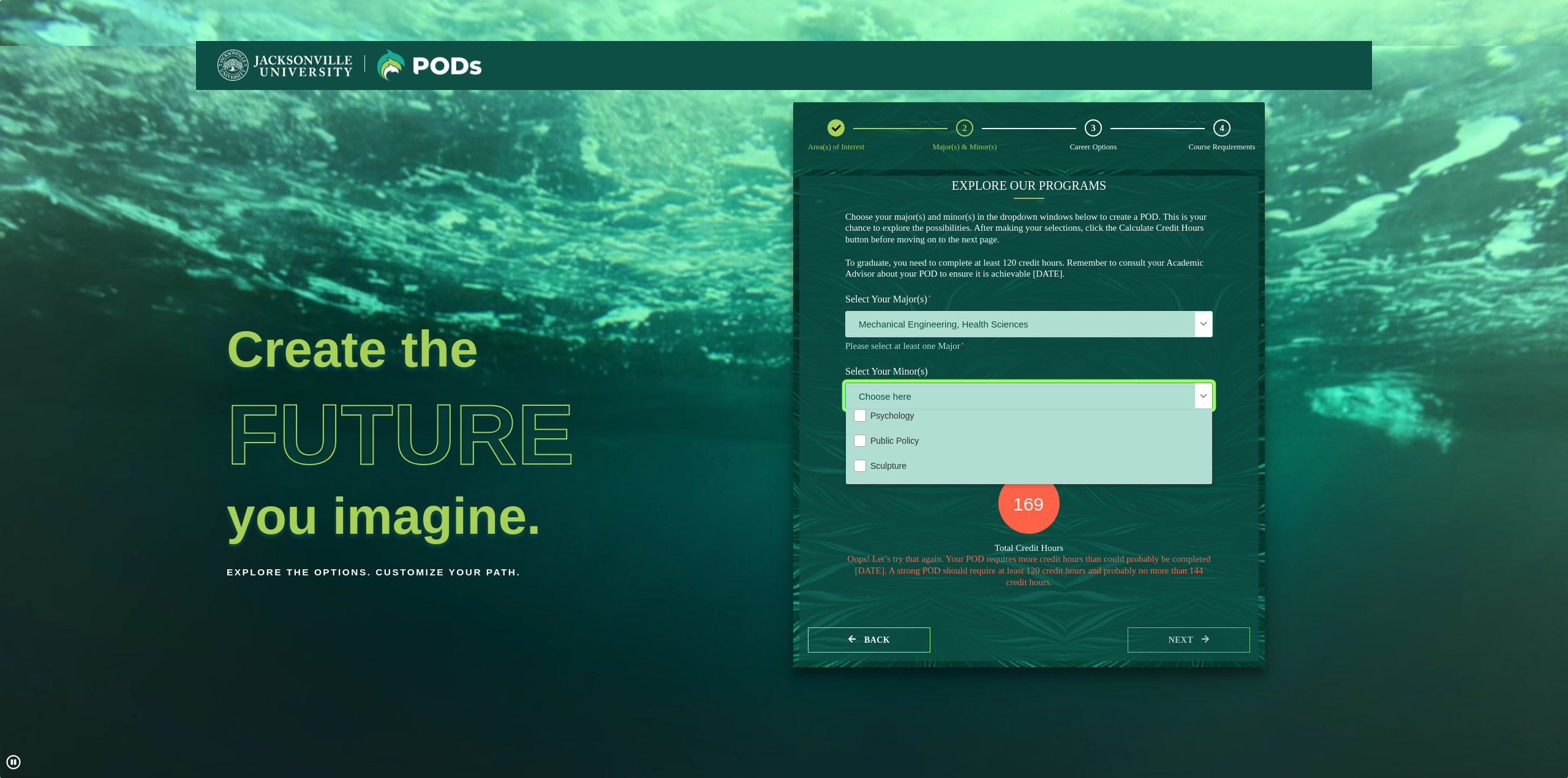
scroll to position [0, 0]
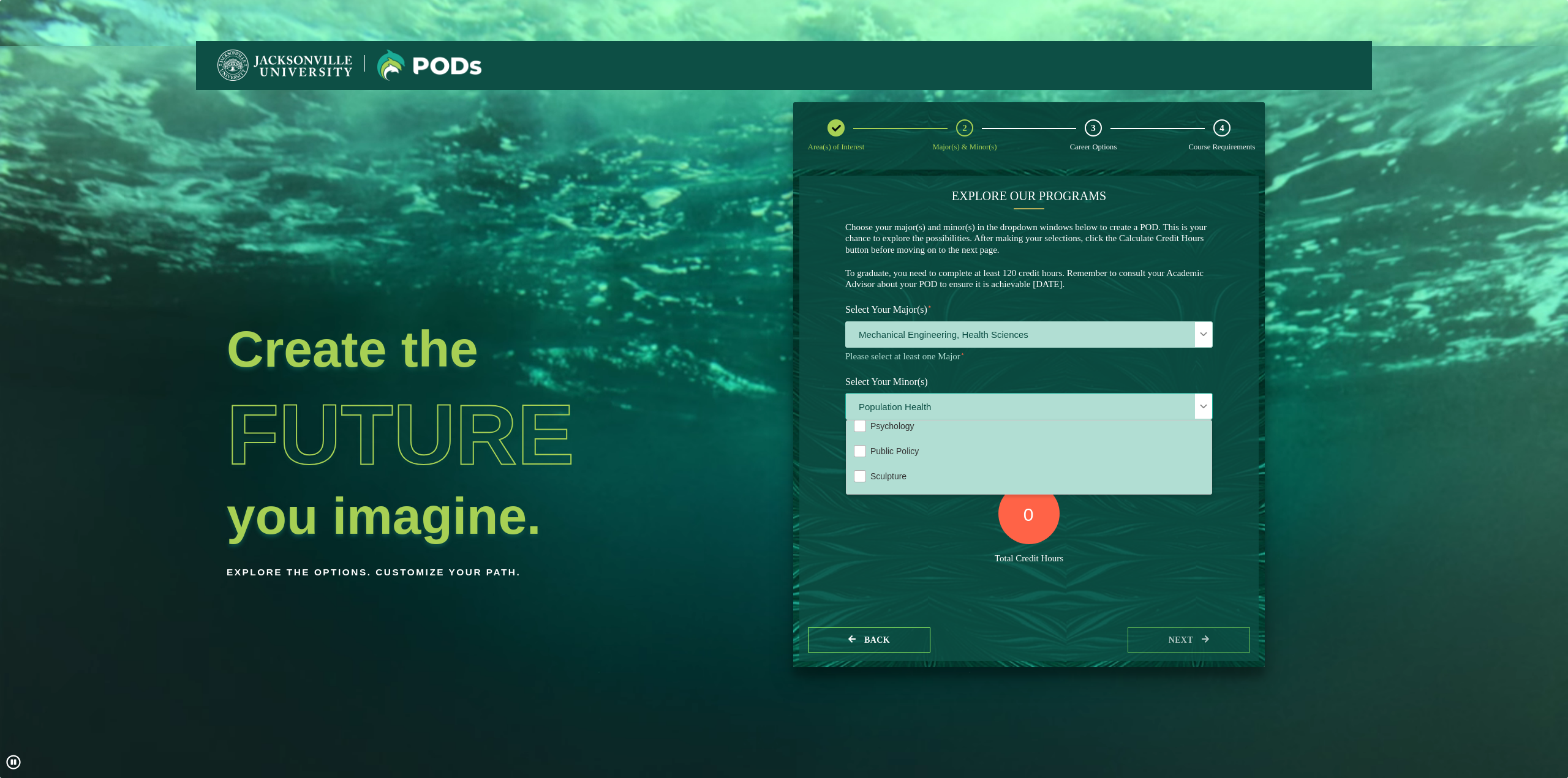
click at [933, 406] on span "Population Health" at bounding box center [905, 401] width 68 height 10
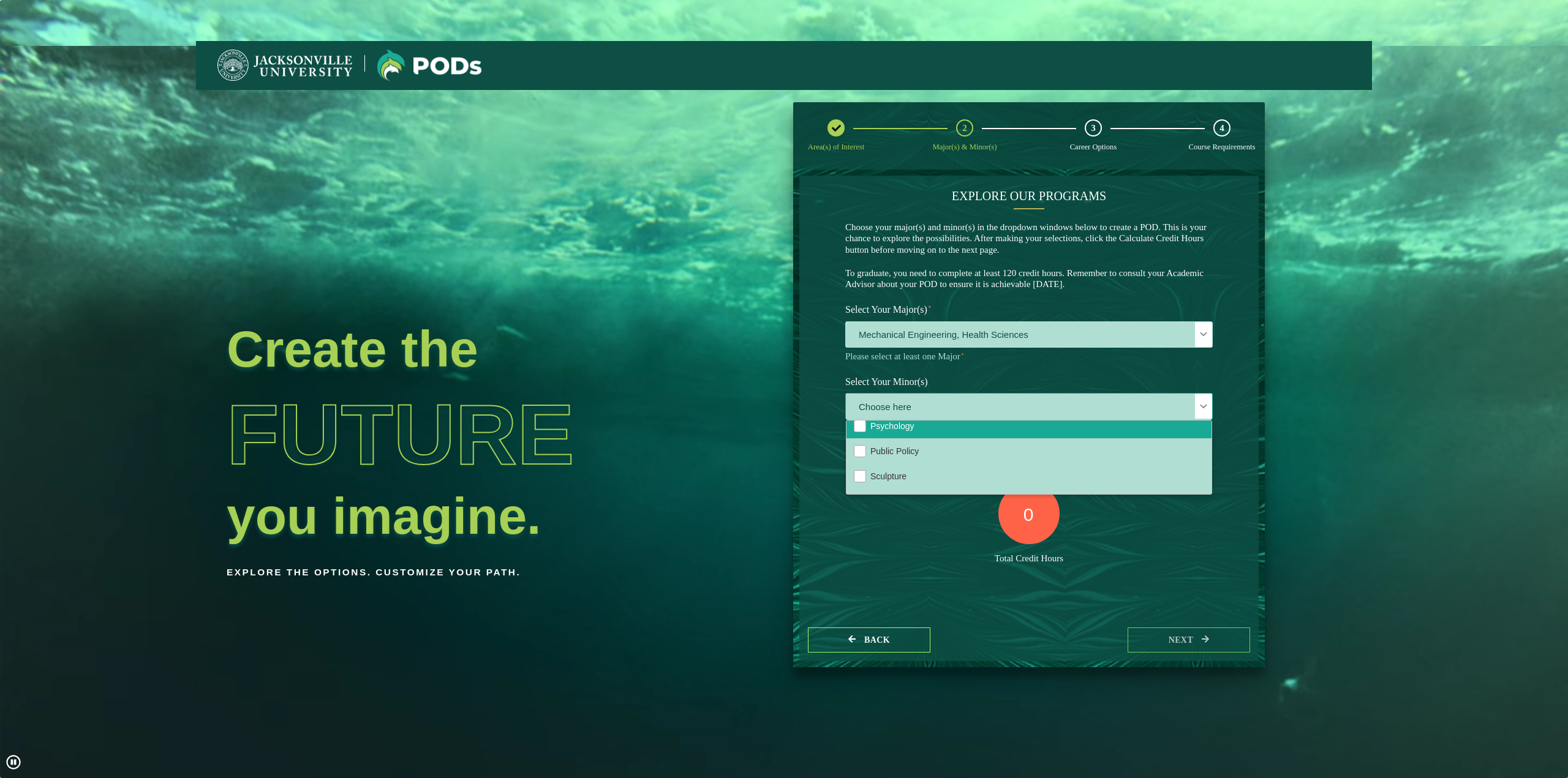
click at [928, 436] on li "Psychology" at bounding box center [1029, 426] width 365 height 25
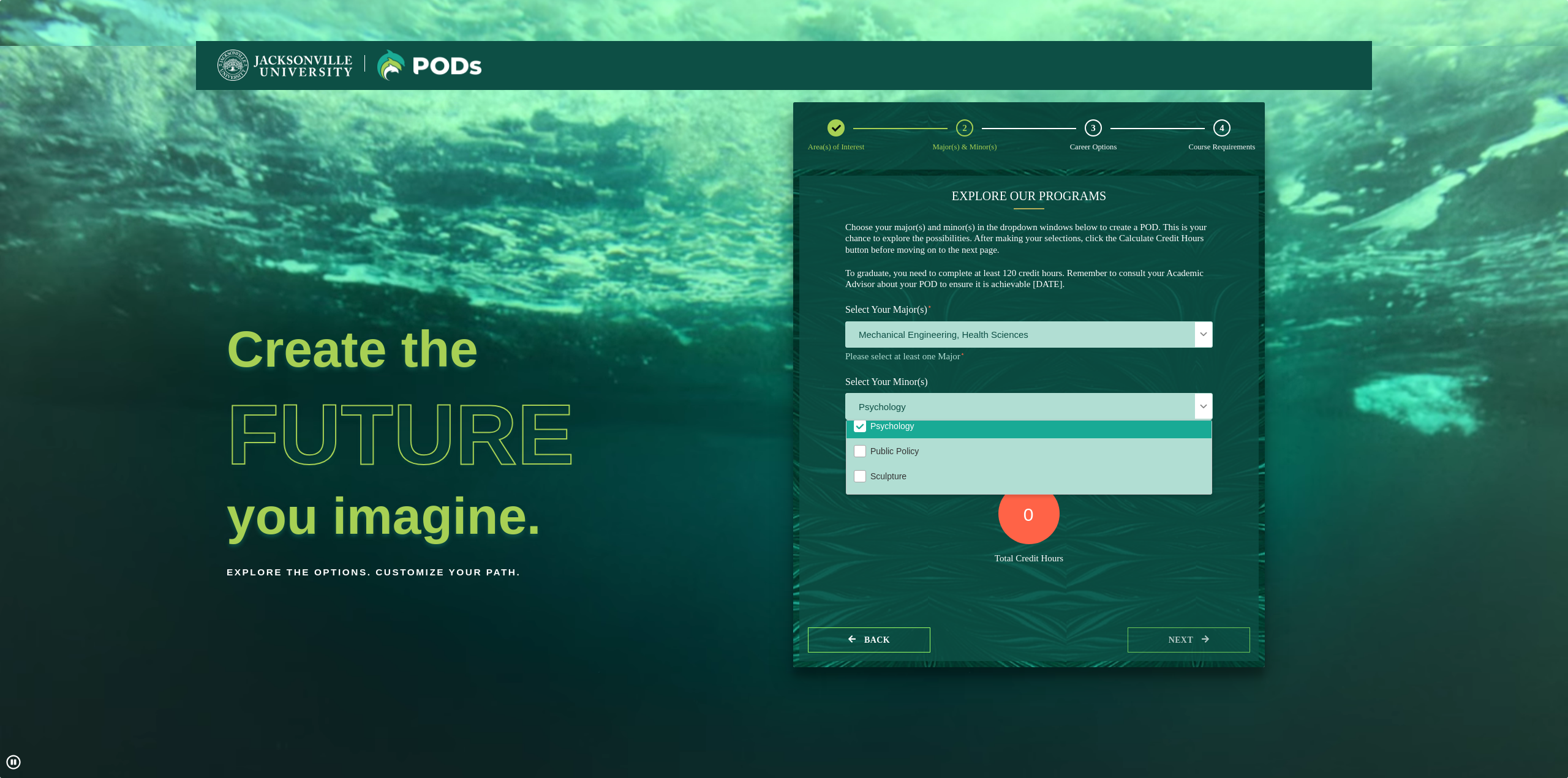
click at [1110, 553] on div "Total Credit Hours" at bounding box center [1029, 558] width 367 height 12
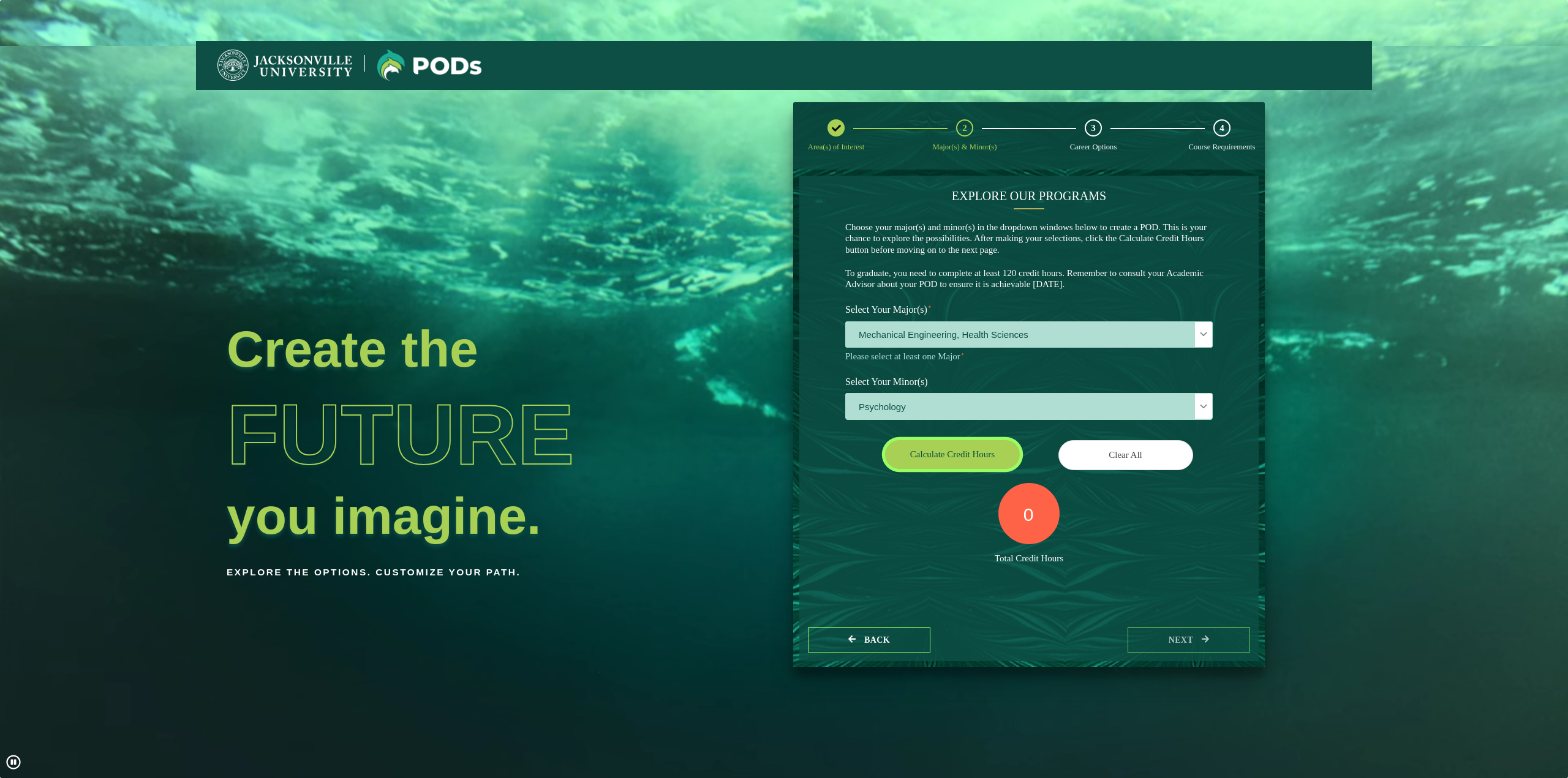
click at [989, 462] on button "Calculate credit hours" at bounding box center [952, 454] width 135 height 28
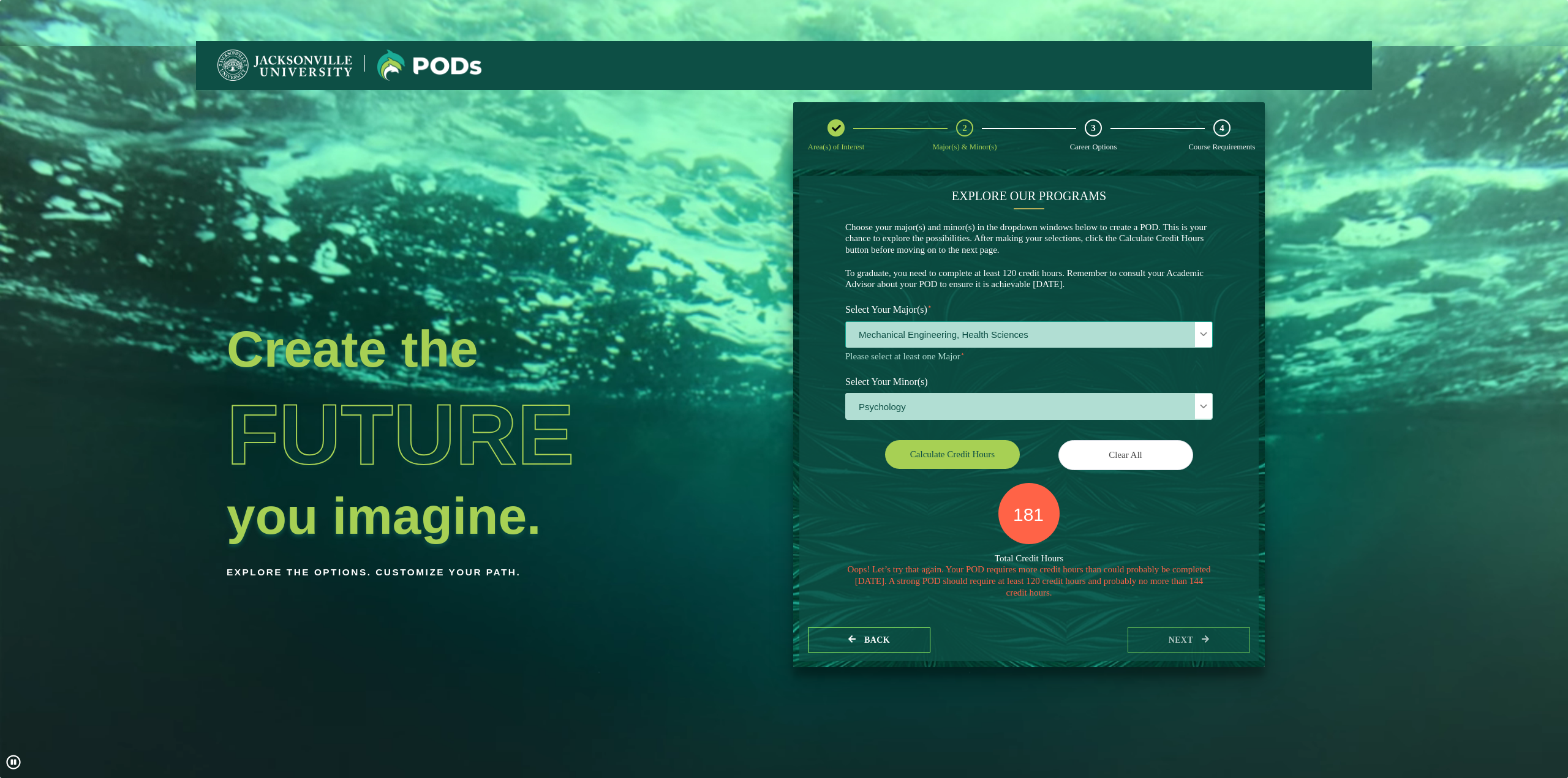
click at [1098, 340] on span "Mechanical Engineering, Health Sciences" at bounding box center [1029, 335] width 367 height 27
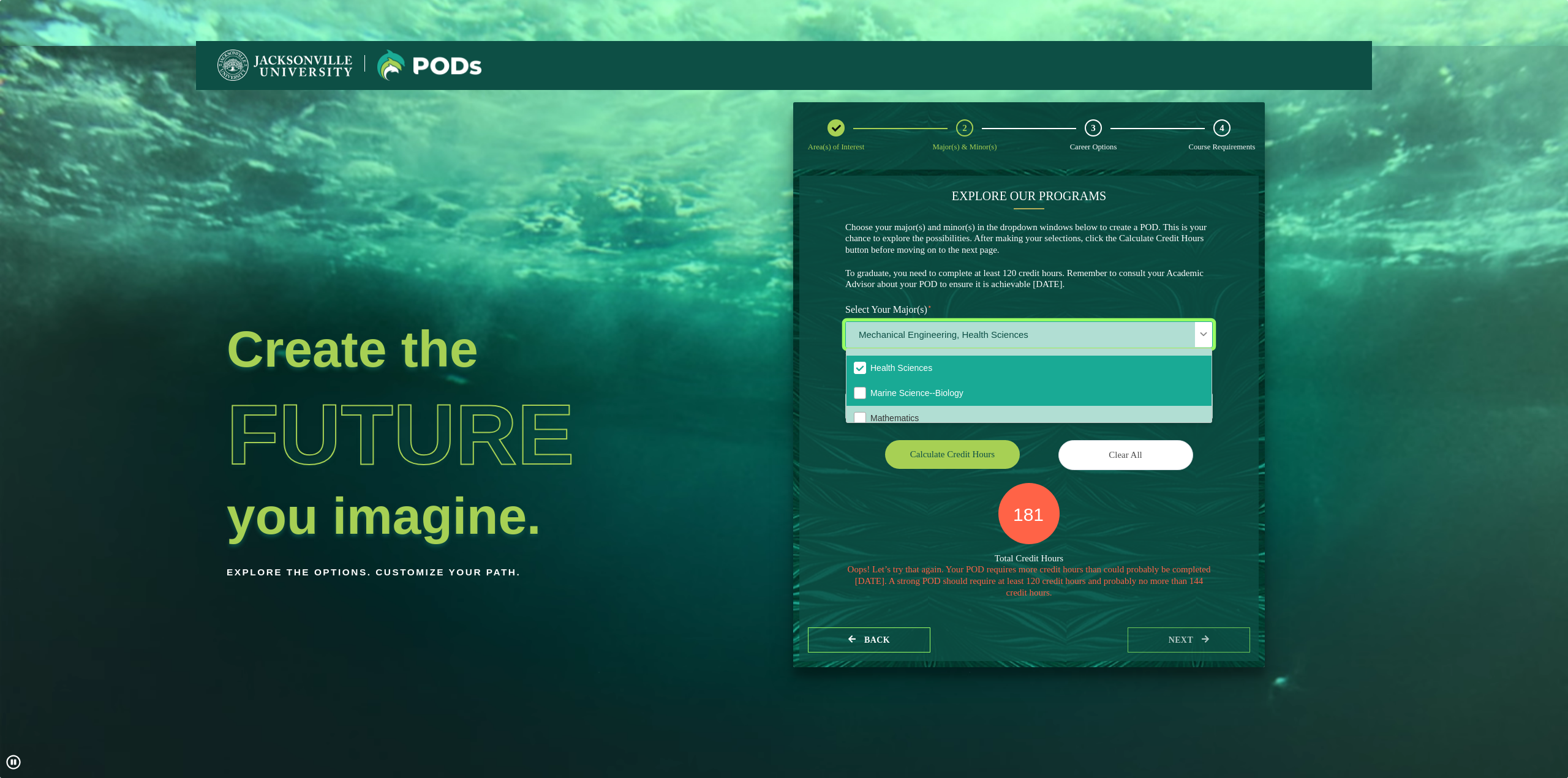
scroll to position [245, 0]
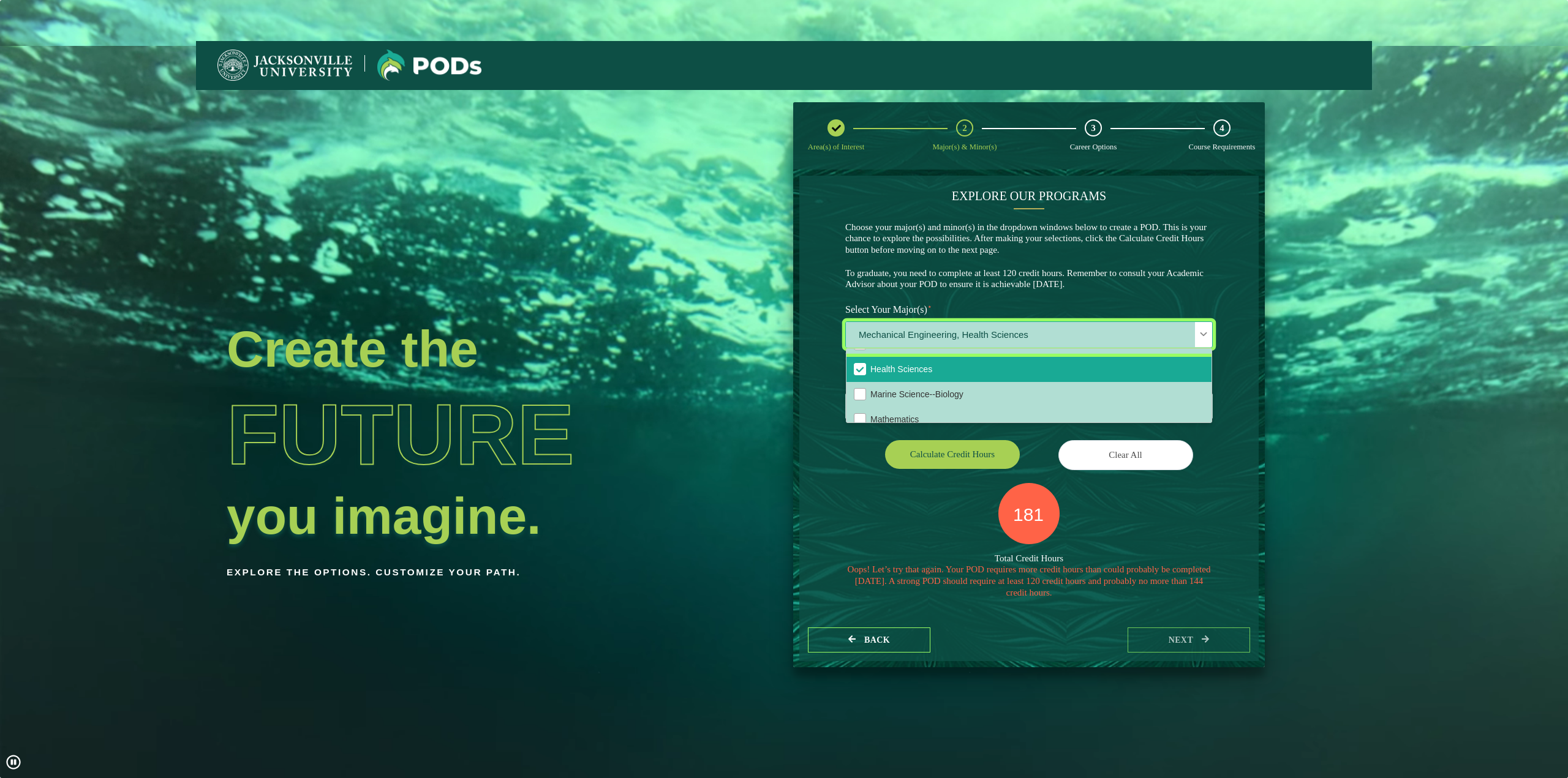
click at [938, 373] on li "Health Sciences" at bounding box center [1029, 370] width 365 height 25
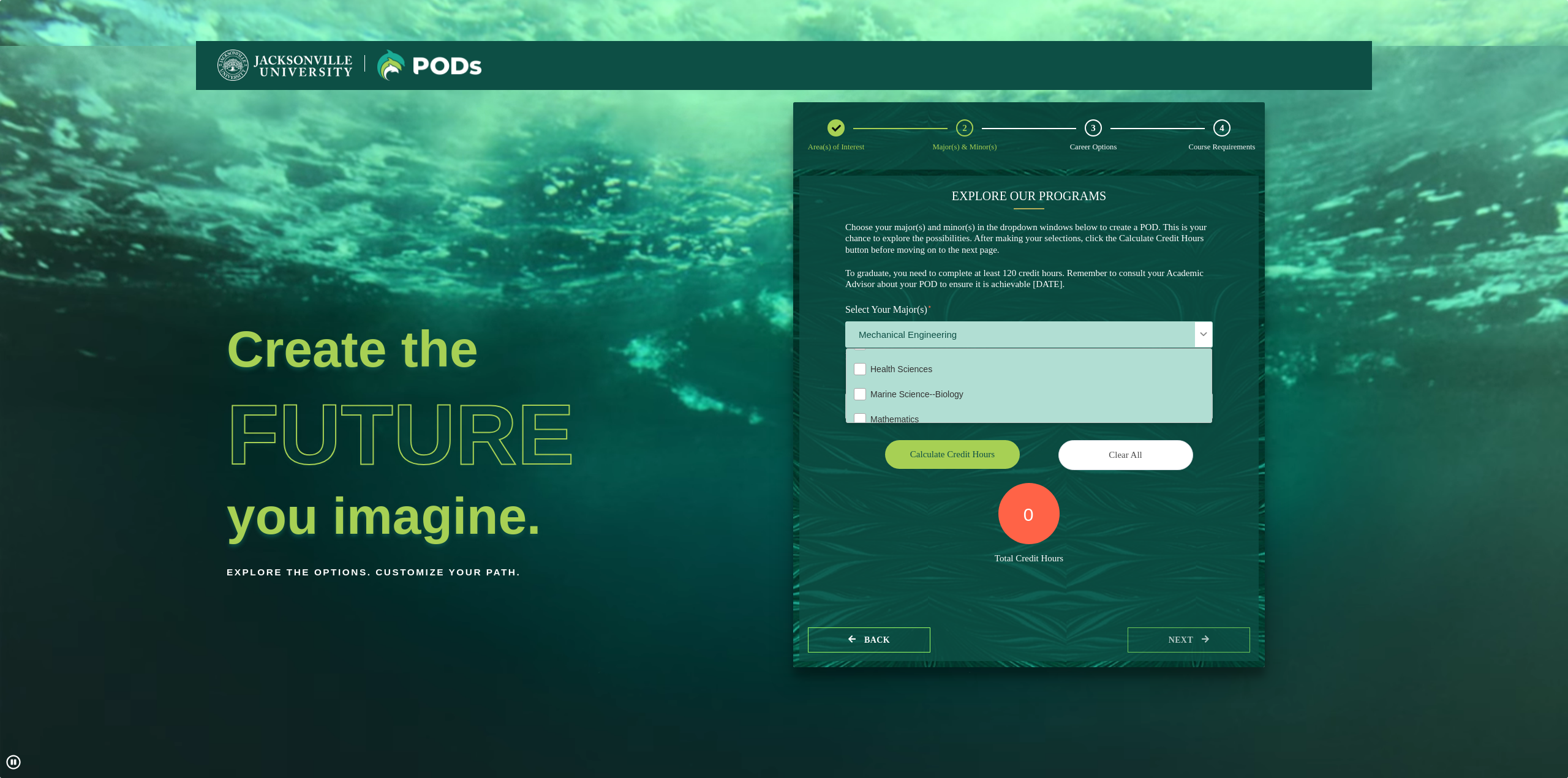
click at [1234, 395] on div "EXPLORE OUR PROGRAMS Choose your major(s) and minor(s) in the dropdown windows …" at bounding box center [1029, 397] width 460 height 443
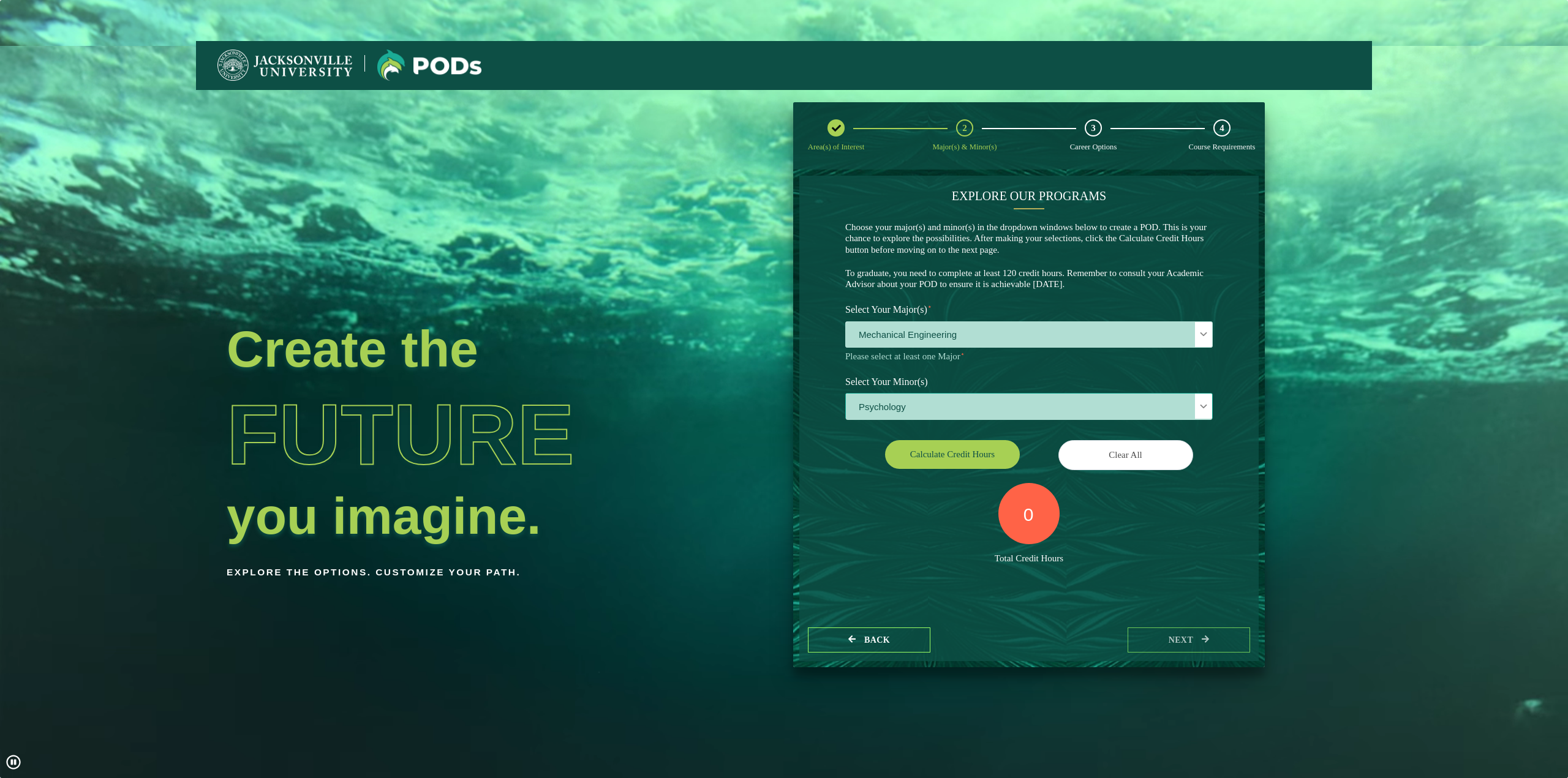
click at [1092, 408] on span "Psychology" at bounding box center [1029, 407] width 367 height 27
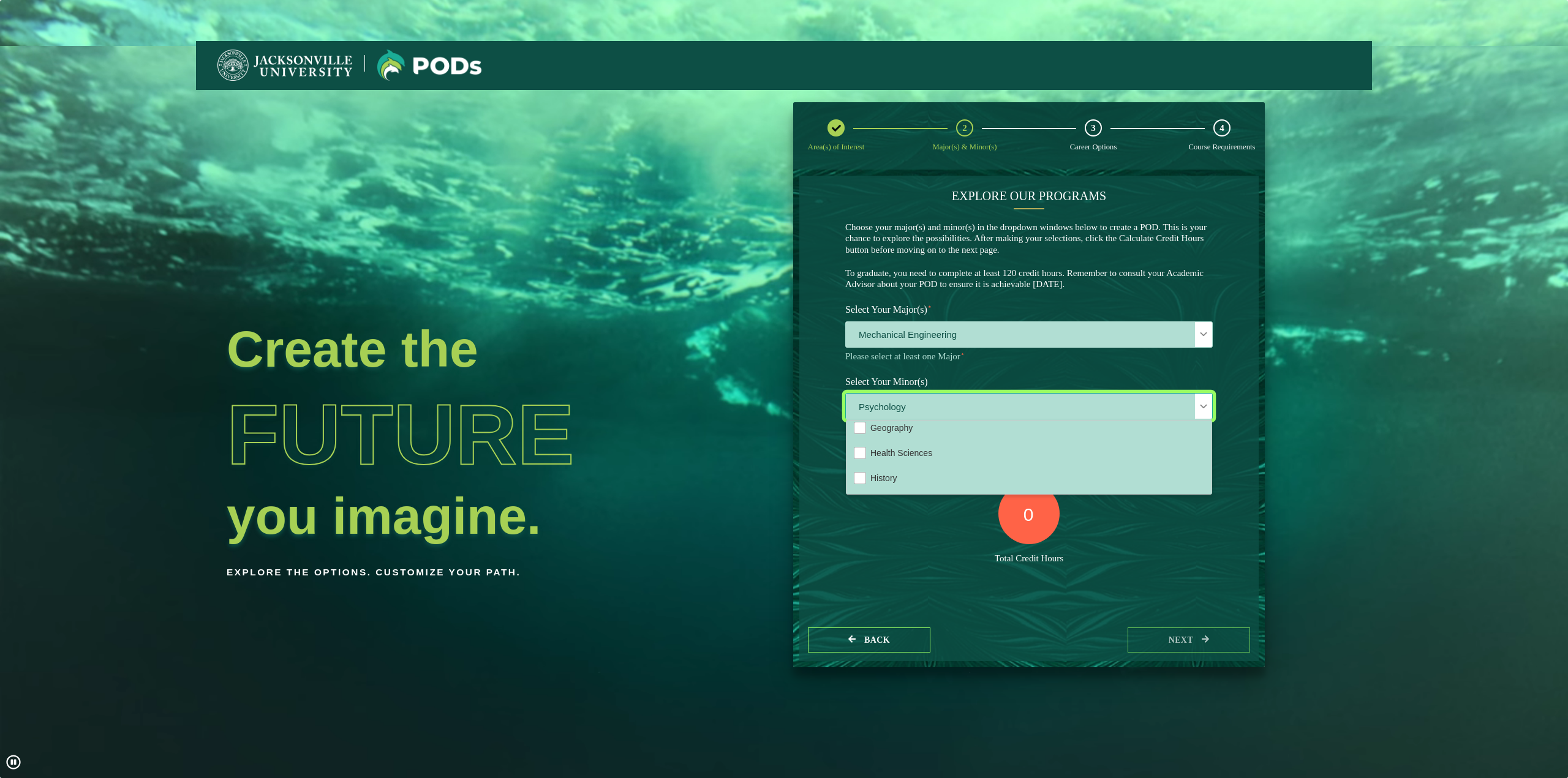
scroll to position [673, 0]
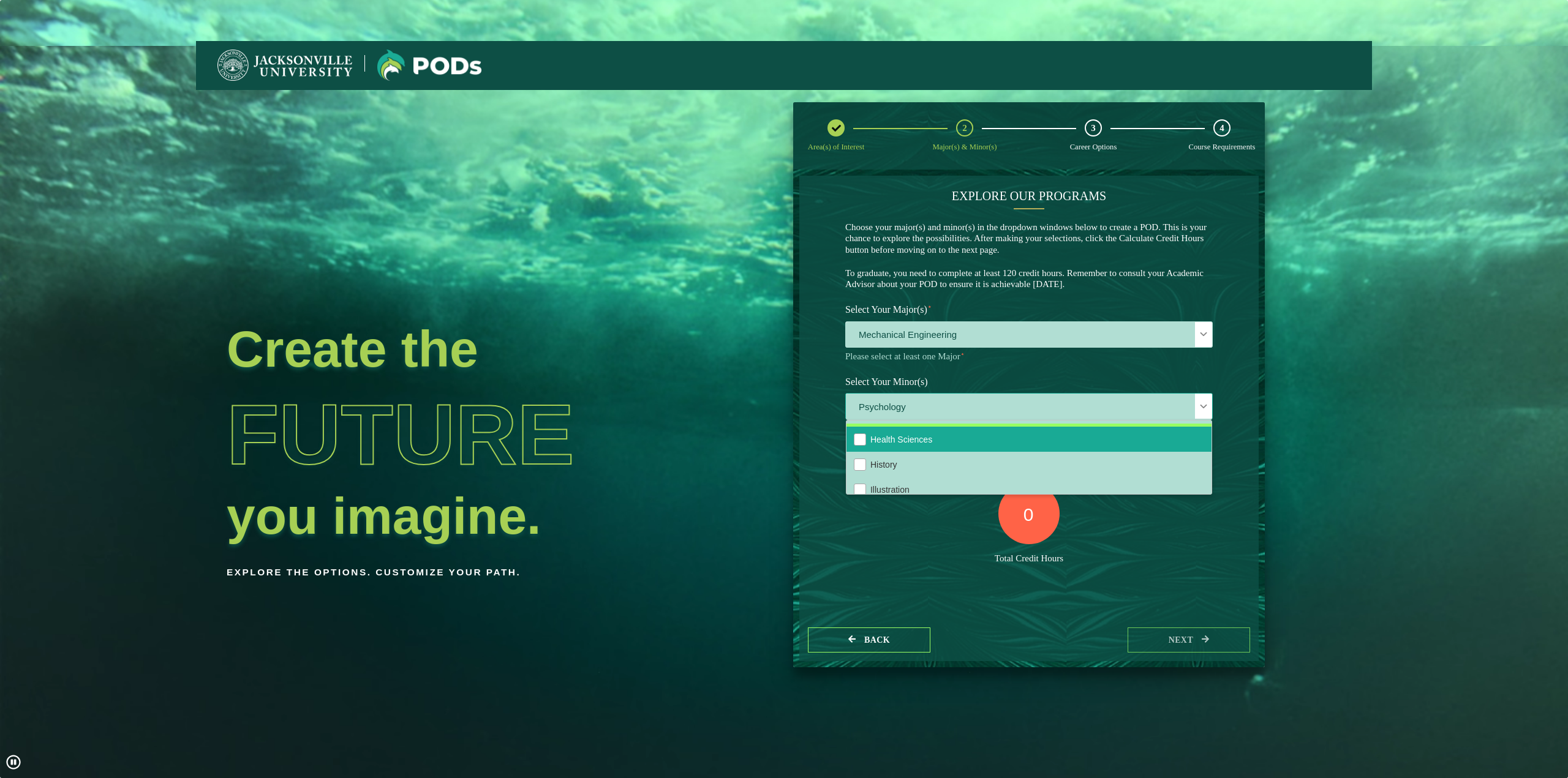
click at [1016, 452] on li "Health Sciences" at bounding box center [1029, 439] width 365 height 25
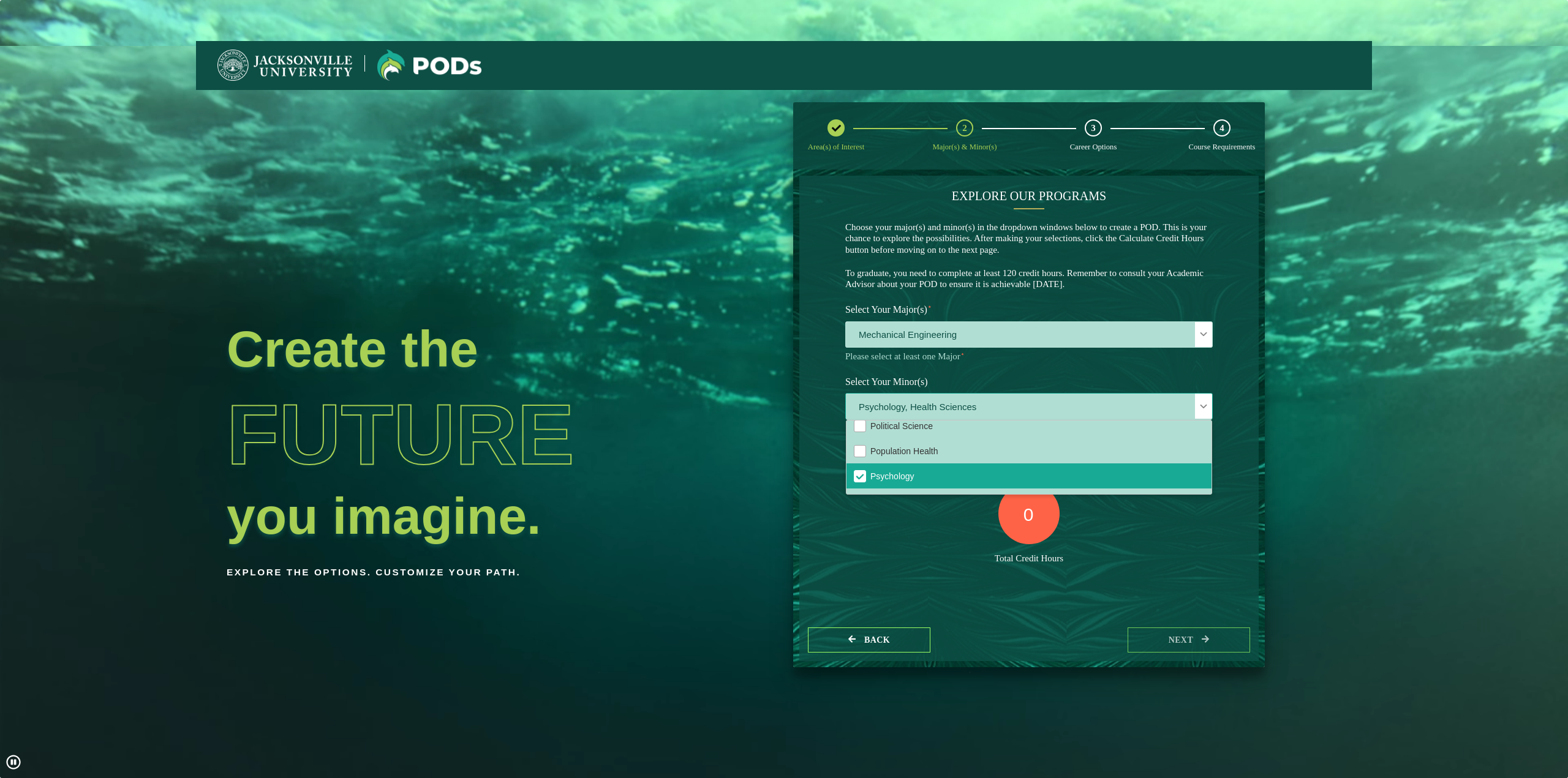
scroll to position [1041, 0]
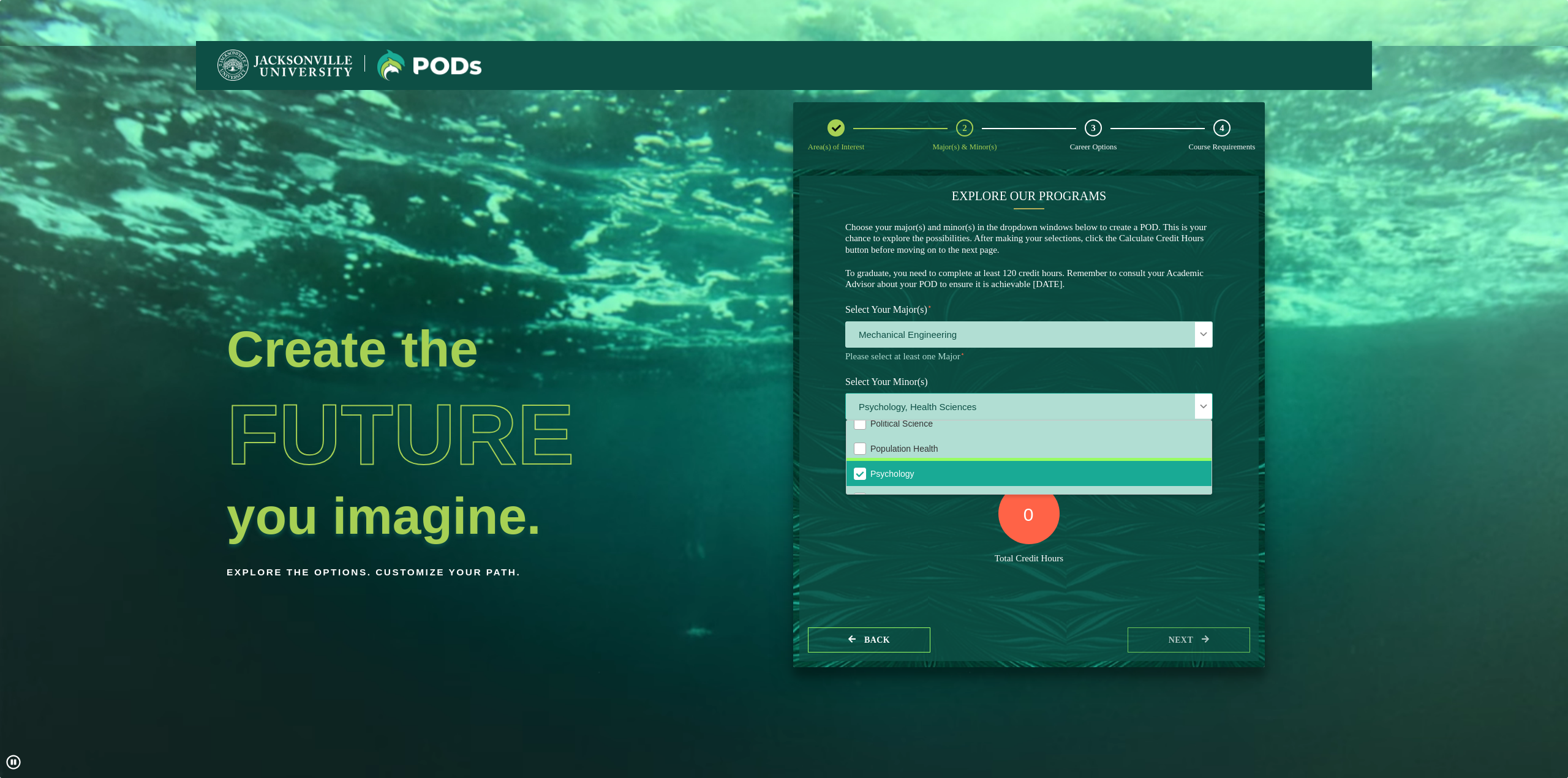
click at [1004, 483] on li "Psychology" at bounding box center [1029, 473] width 365 height 25
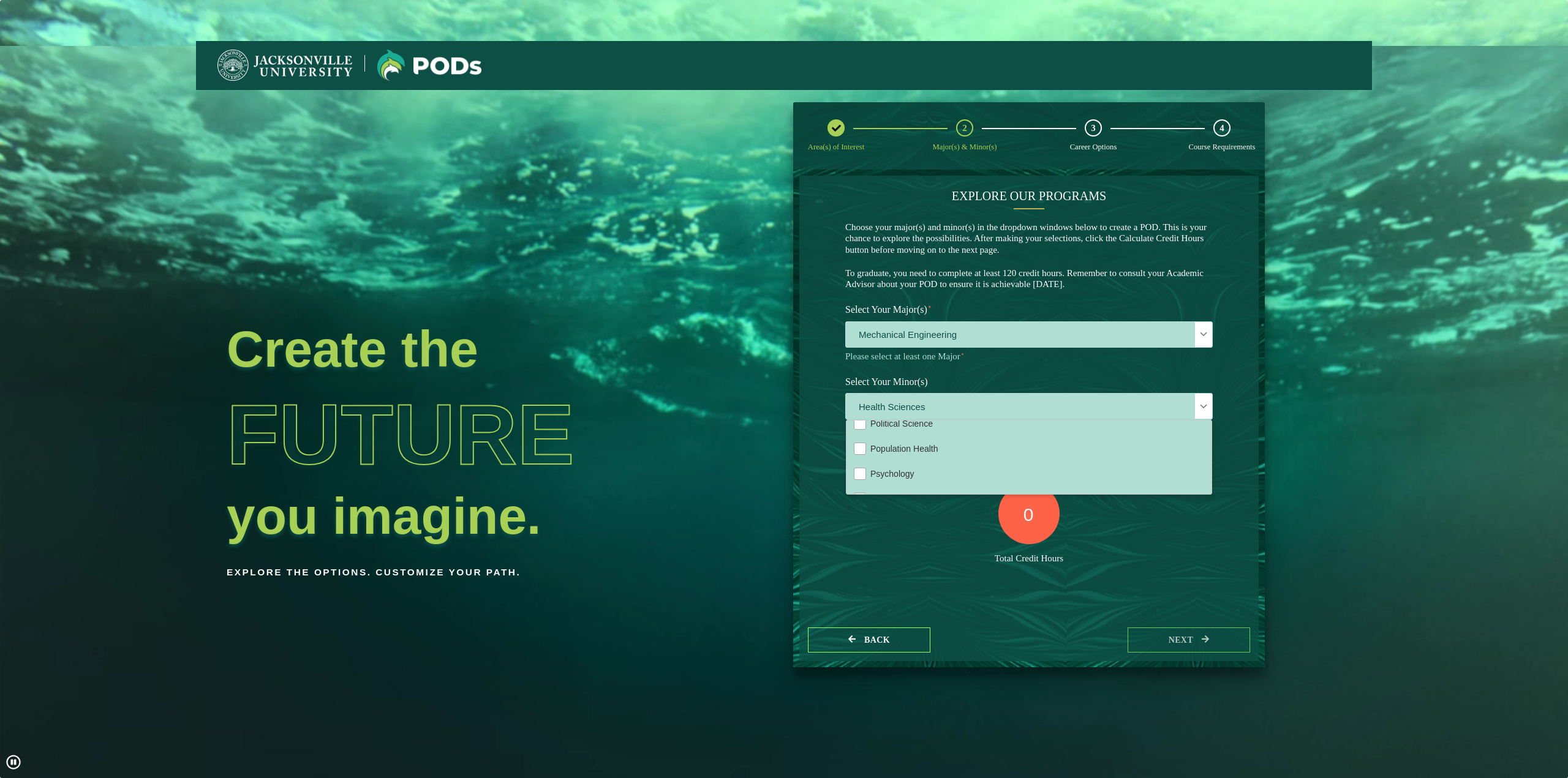
click at [866, 554] on div "Create the Future you imagine. Explore the options. Customize your path." at bounding box center [549, 478] width 706 height 778
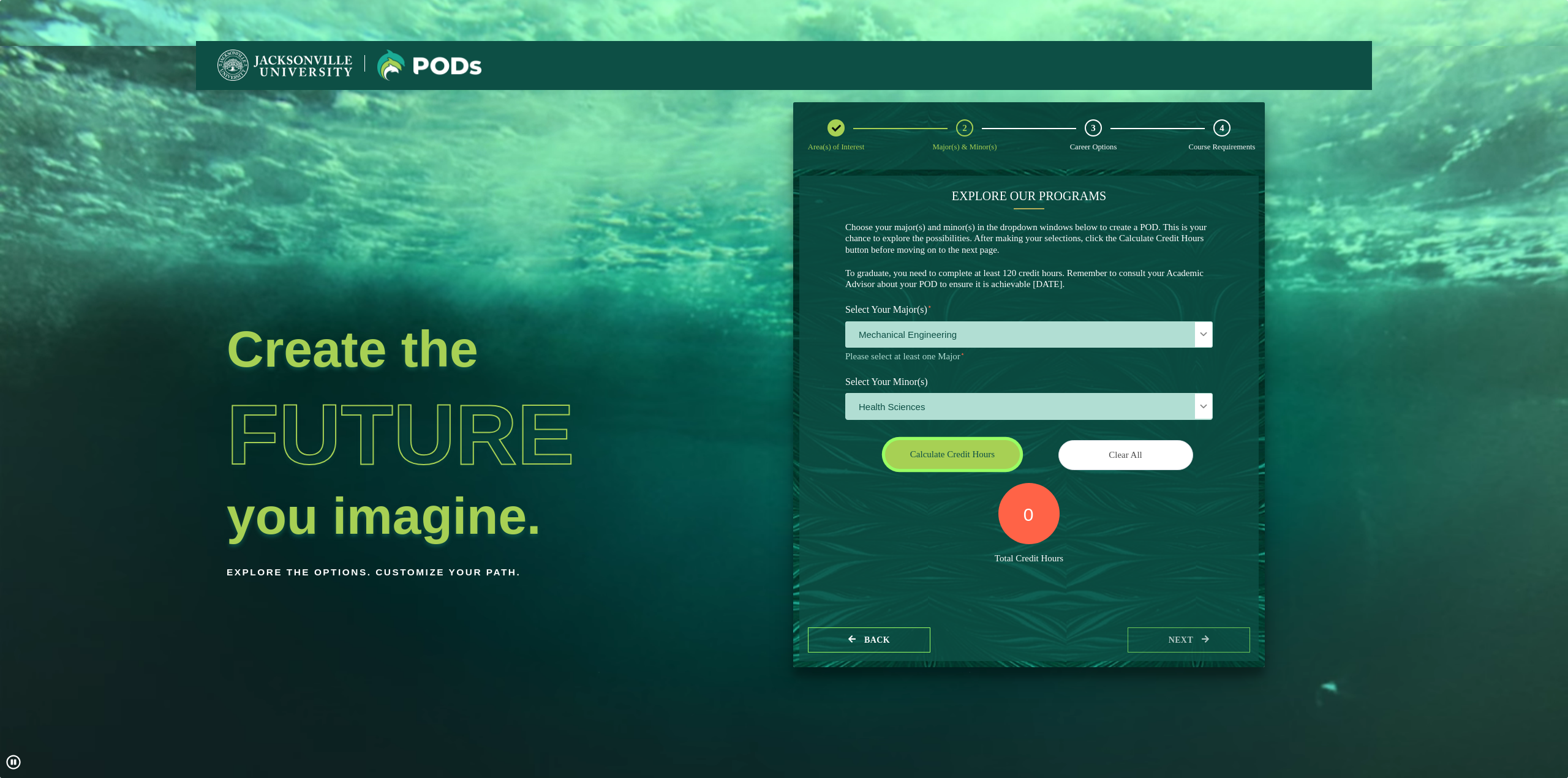
click at [959, 462] on button "Calculate credit hours" at bounding box center [952, 454] width 135 height 28
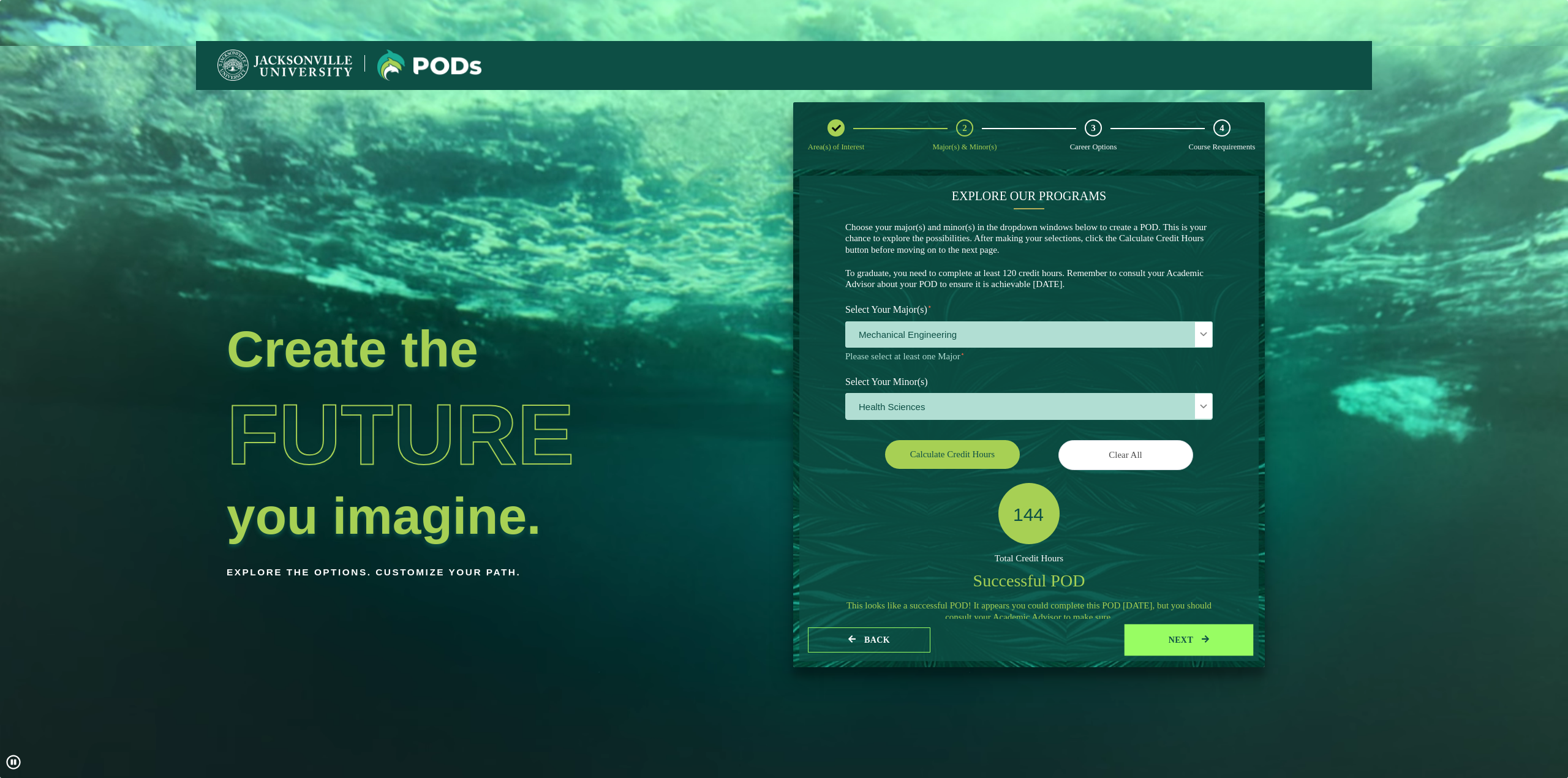
click at [1166, 633] on button "next" at bounding box center [1189, 640] width 123 height 25
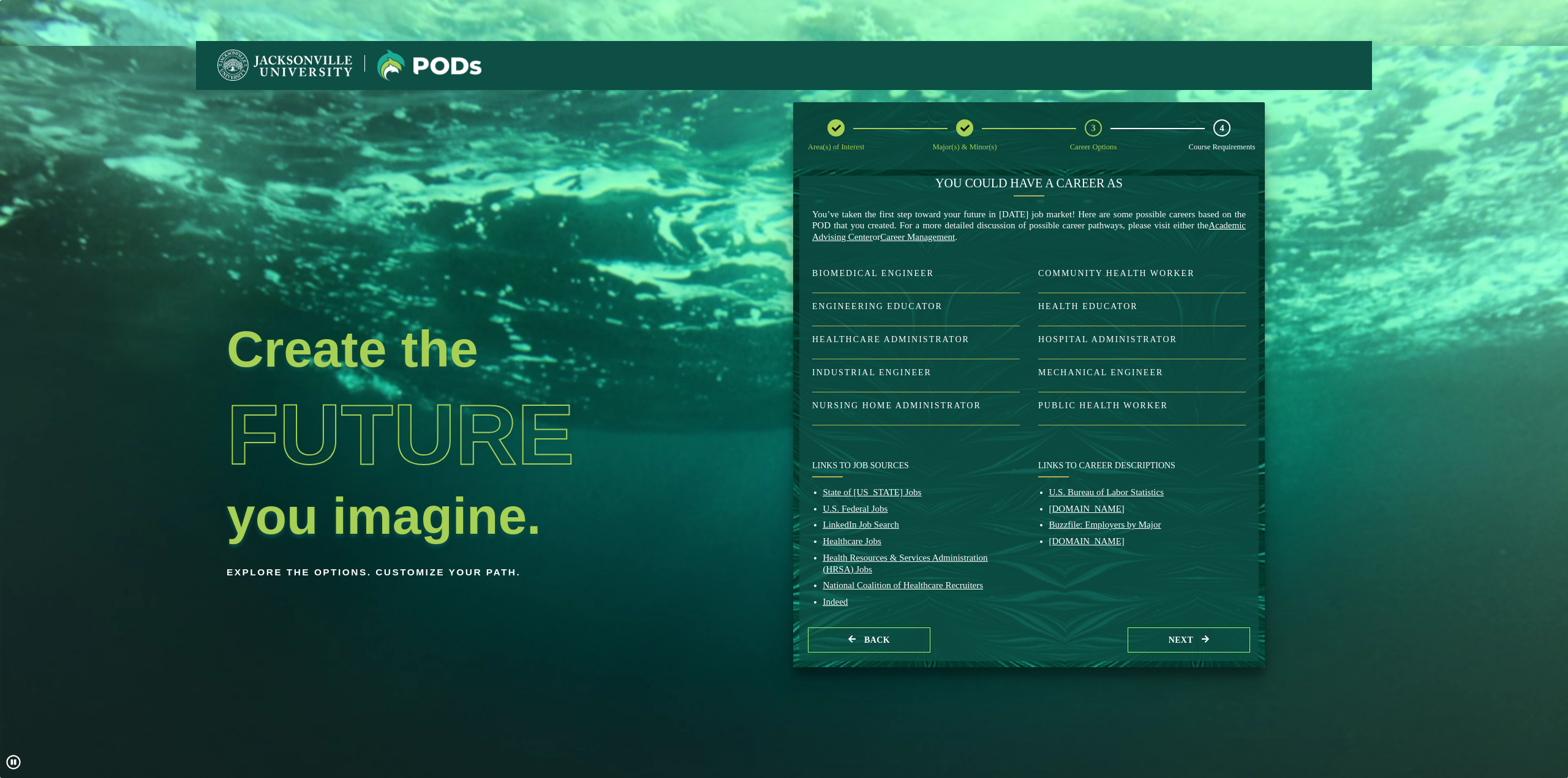
scroll to position [25, 0]
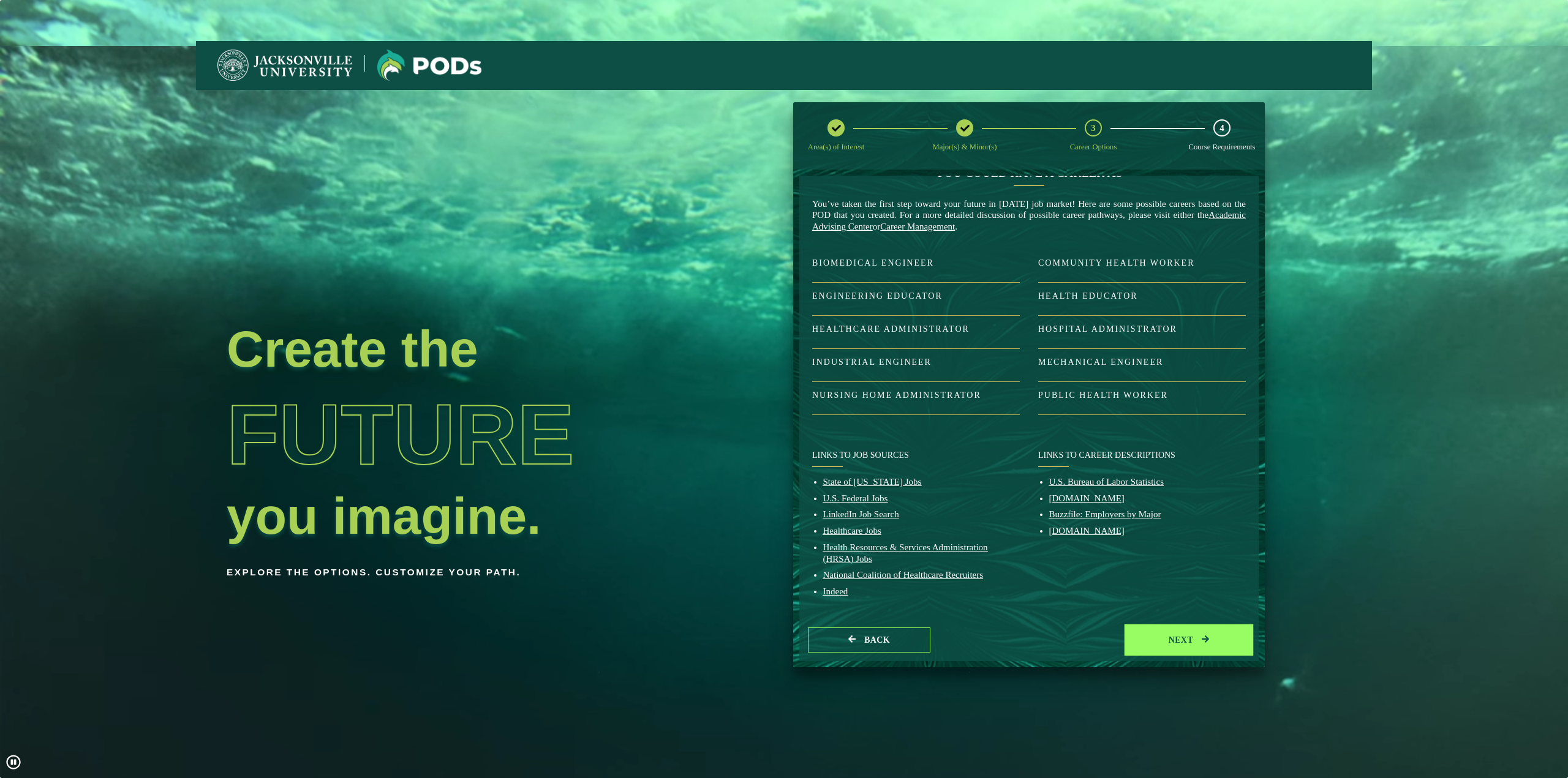
click at [1196, 641] on button "next" at bounding box center [1189, 640] width 123 height 25
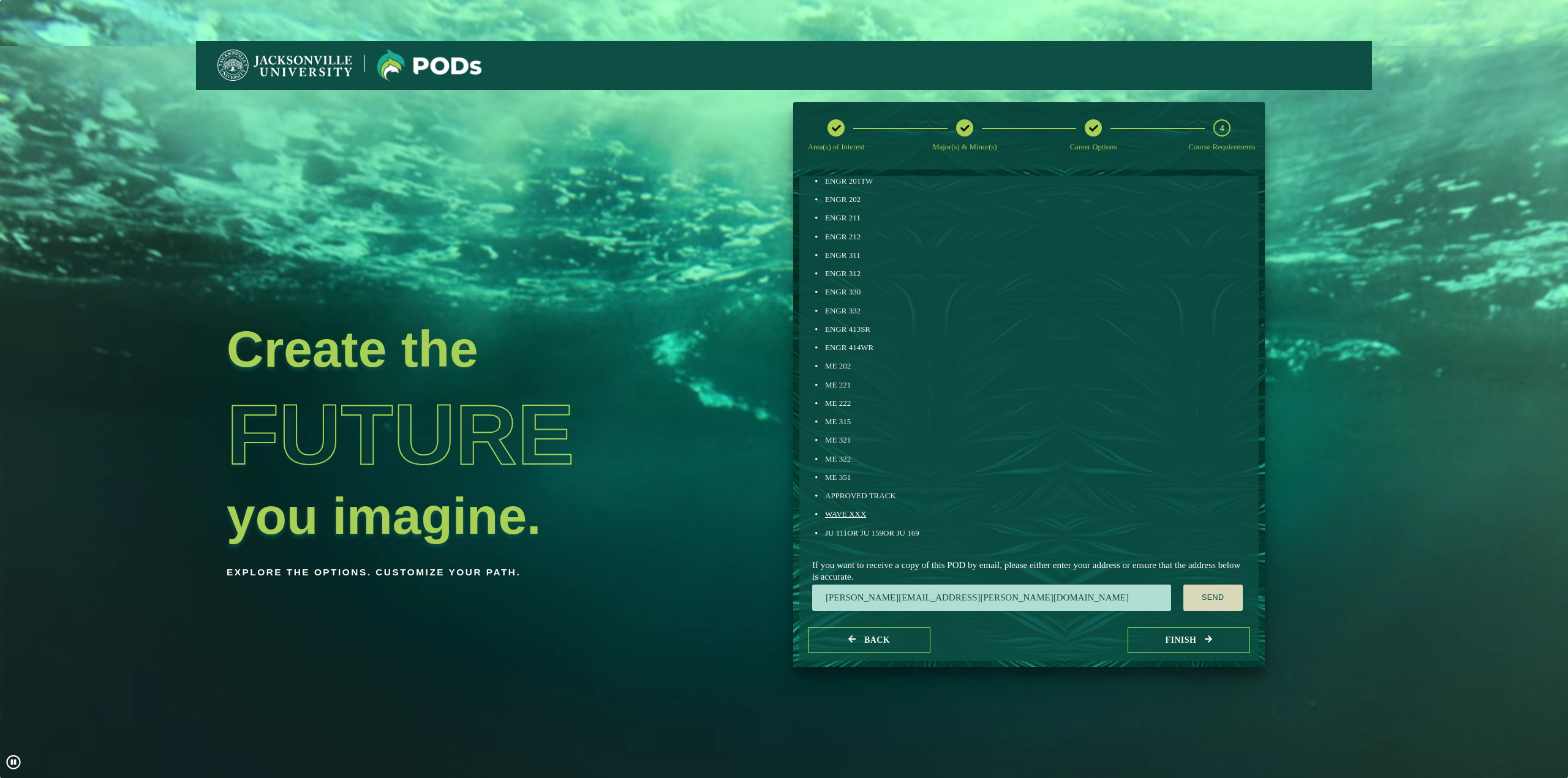
scroll to position [547, 0]
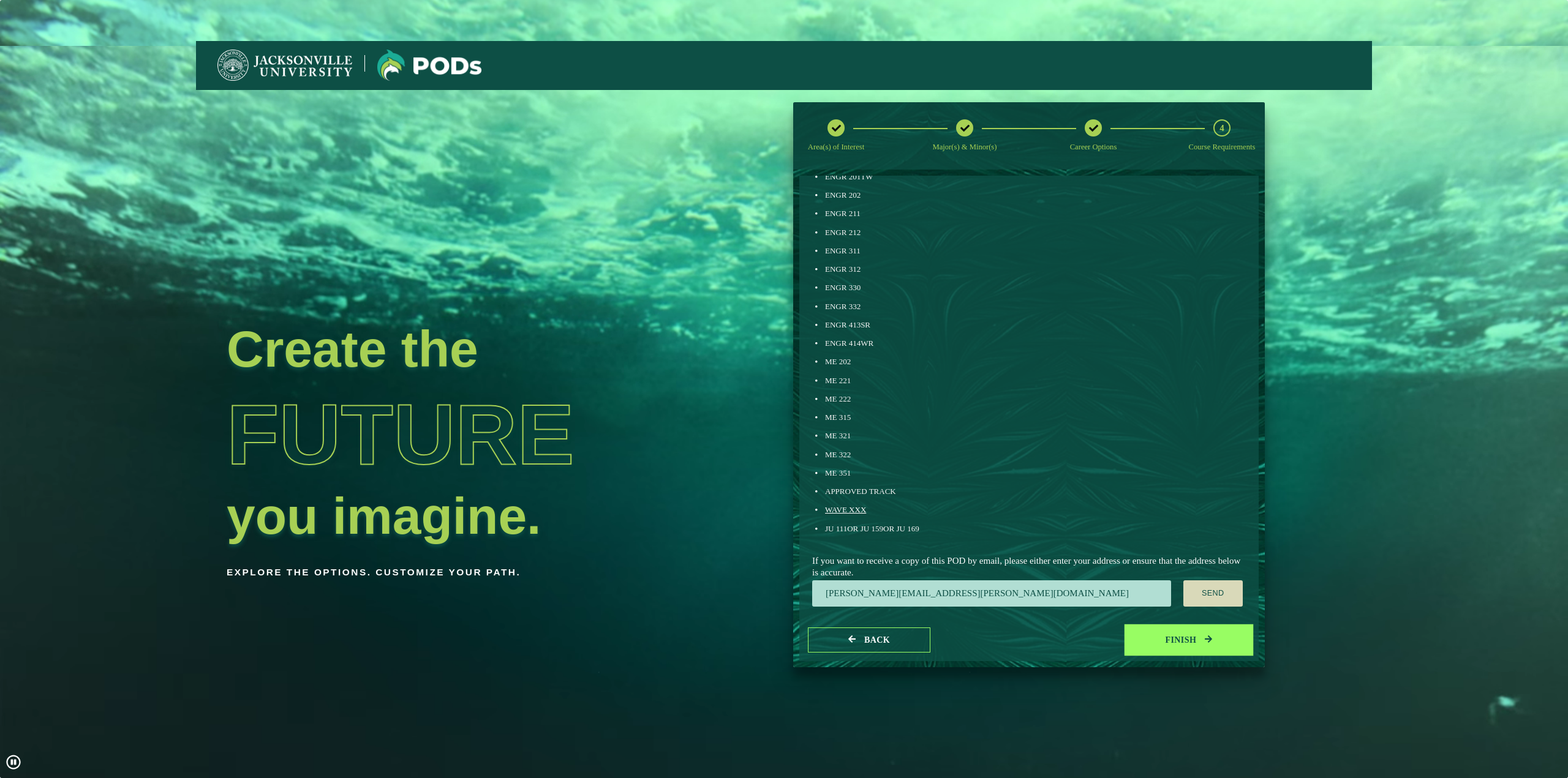
click at [1194, 644] on button "Finish" at bounding box center [1189, 640] width 123 height 25
